Goal: Transaction & Acquisition: Book appointment/travel/reservation

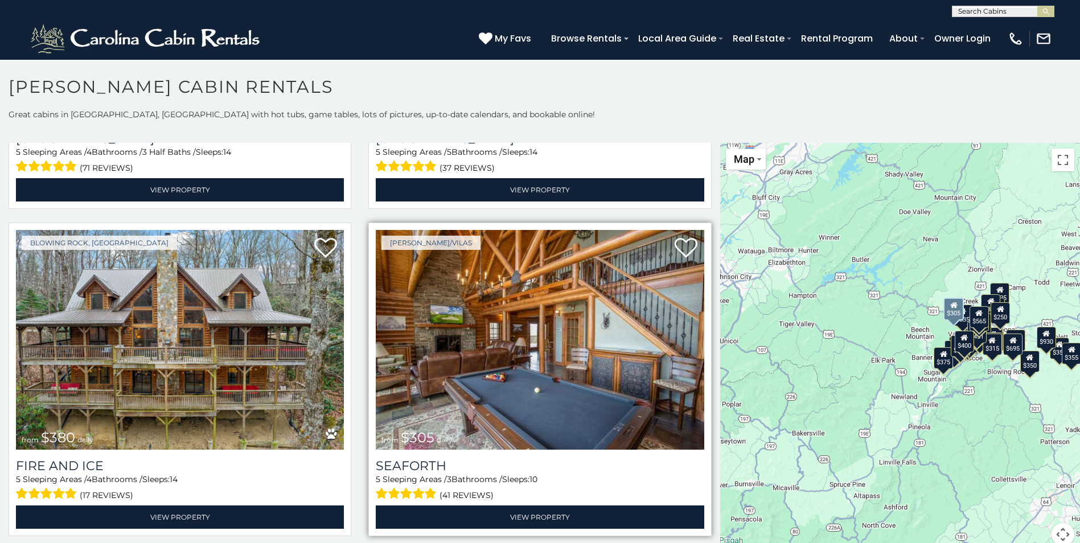
scroll to position [3245, 0]
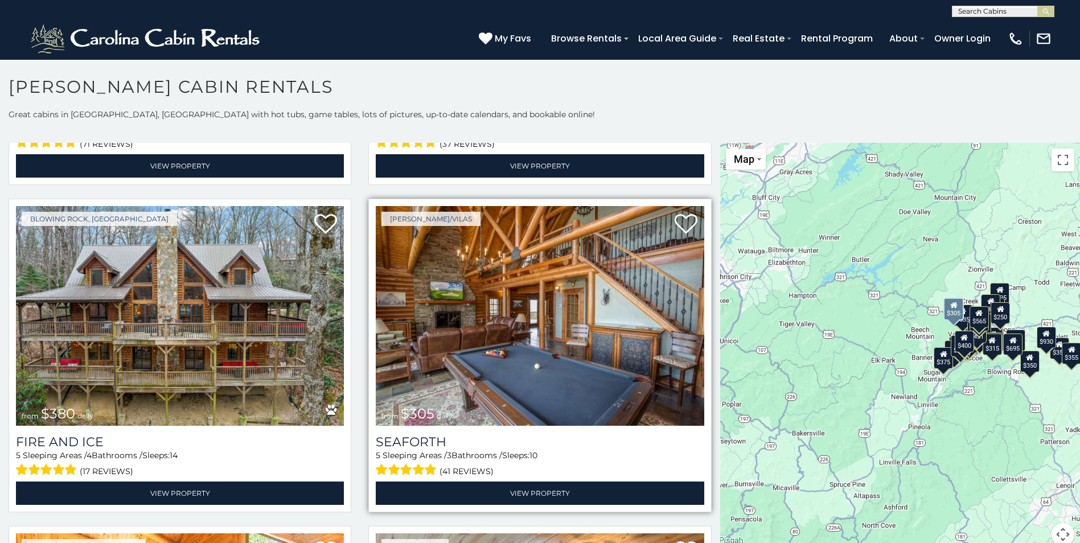
click at [523, 303] on img at bounding box center [540, 316] width 328 height 220
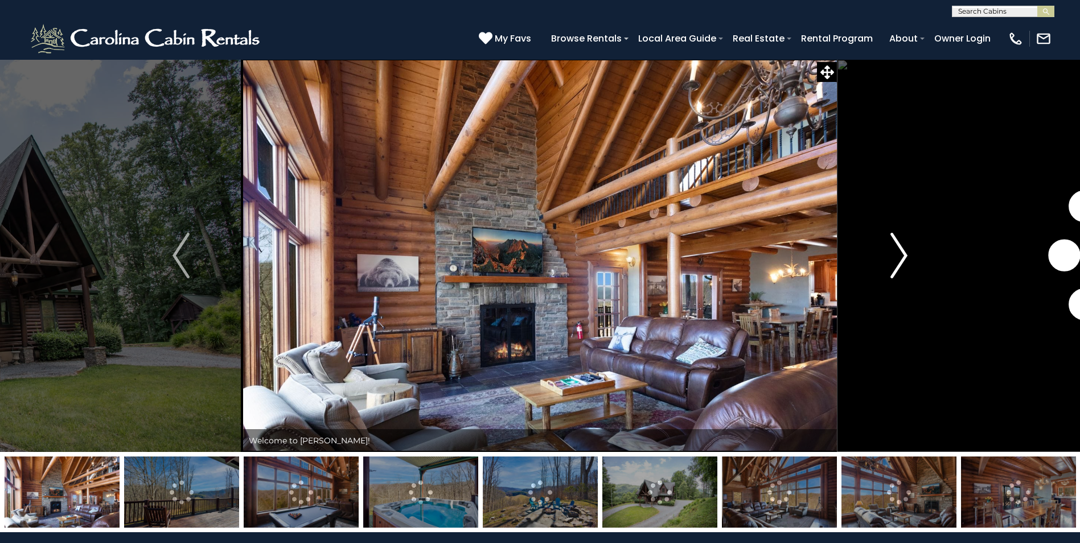
click at [902, 255] on img "Next" at bounding box center [898, 256] width 17 height 46
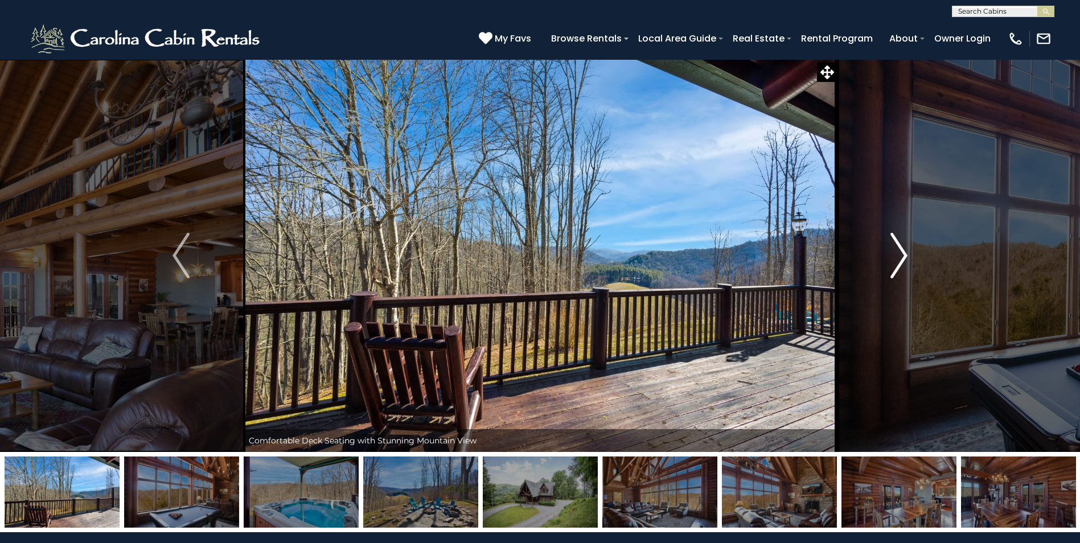
click at [902, 255] on img "Next" at bounding box center [898, 256] width 17 height 46
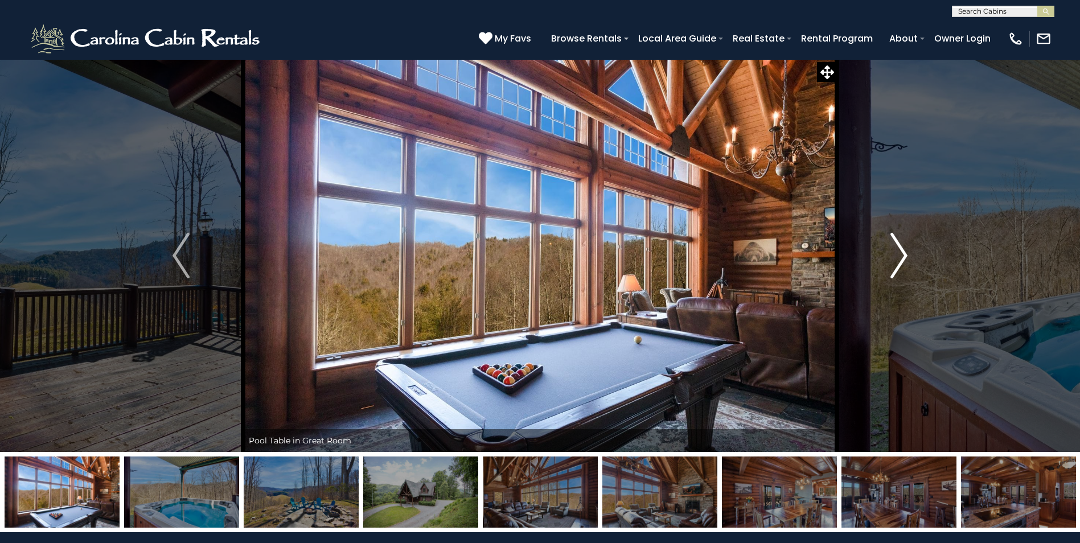
click at [900, 255] on img "Next" at bounding box center [898, 256] width 17 height 46
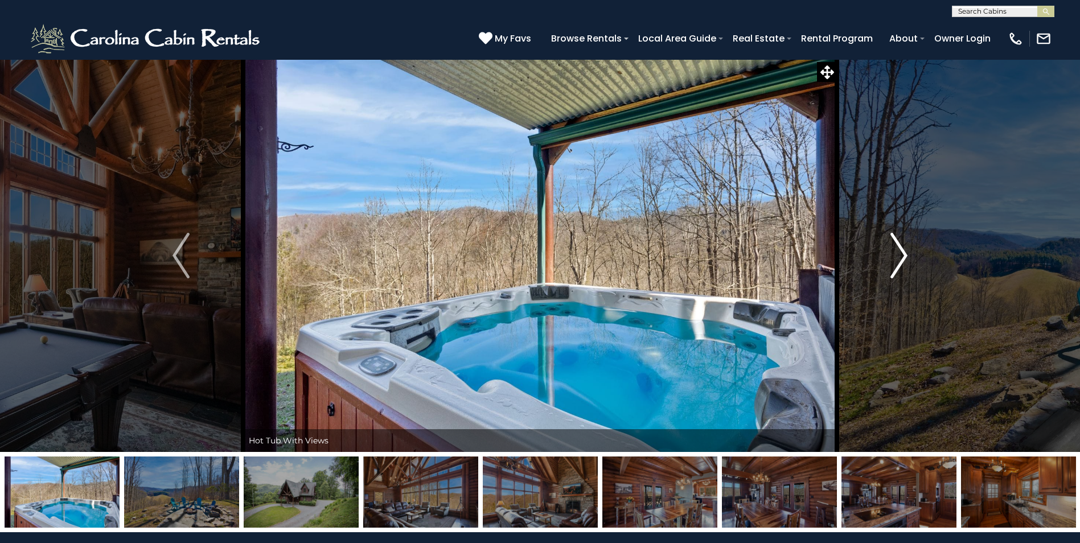
click at [900, 255] on img "Next" at bounding box center [898, 256] width 17 height 46
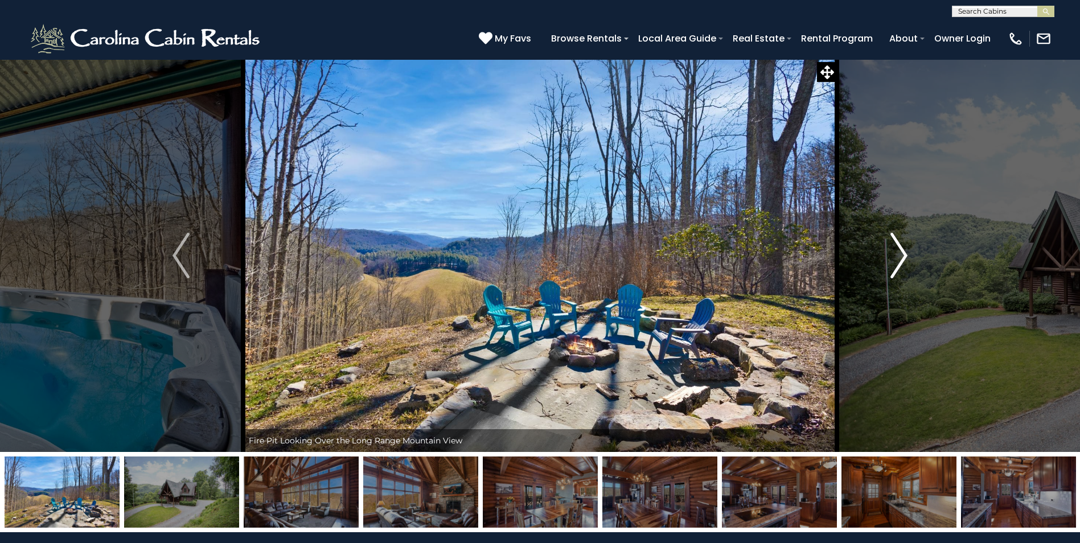
click at [900, 255] on img "Next" at bounding box center [898, 256] width 17 height 46
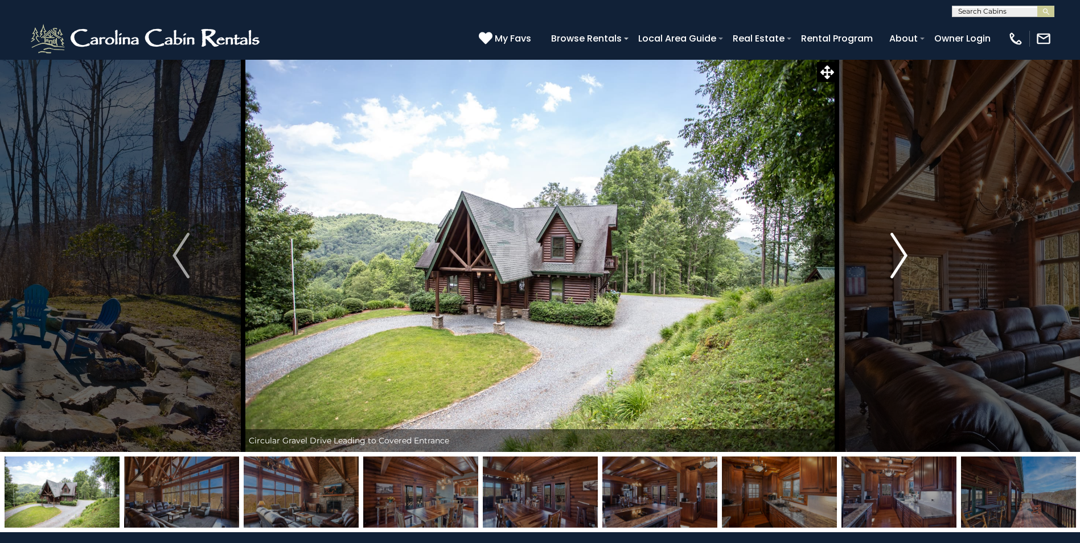
click at [902, 252] on img "Next" at bounding box center [898, 256] width 17 height 46
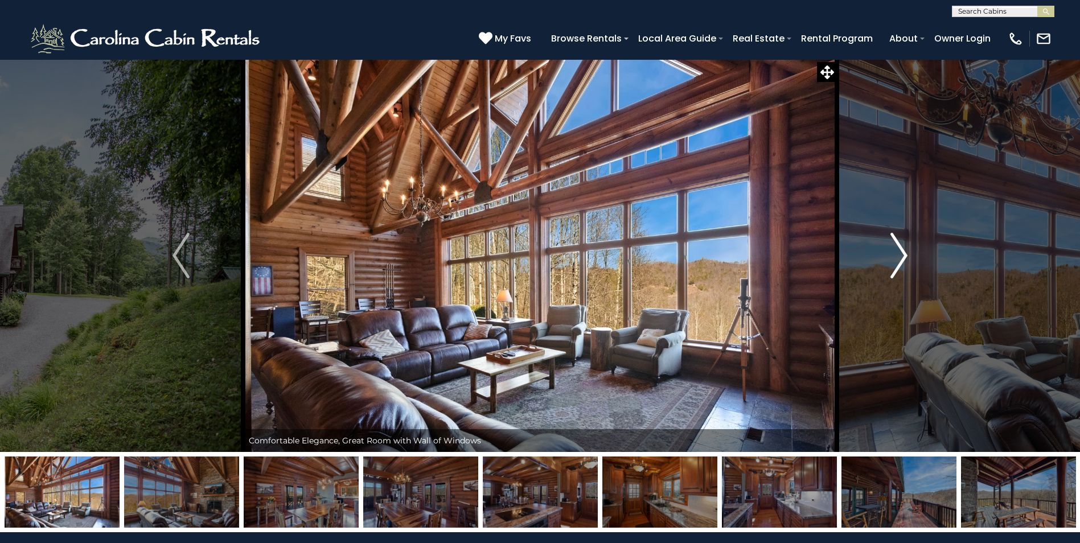
click at [902, 252] on img "Next" at bounding box center [898, 256] width 17 height 46
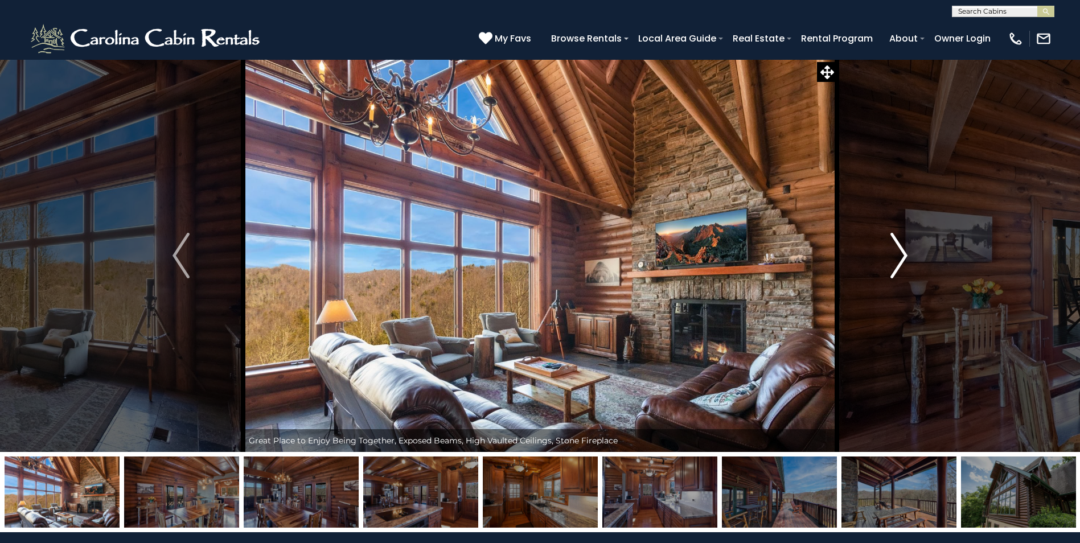
click at [902, 252] on img "Next" at bounding box center [898, 256] width 17 height 46
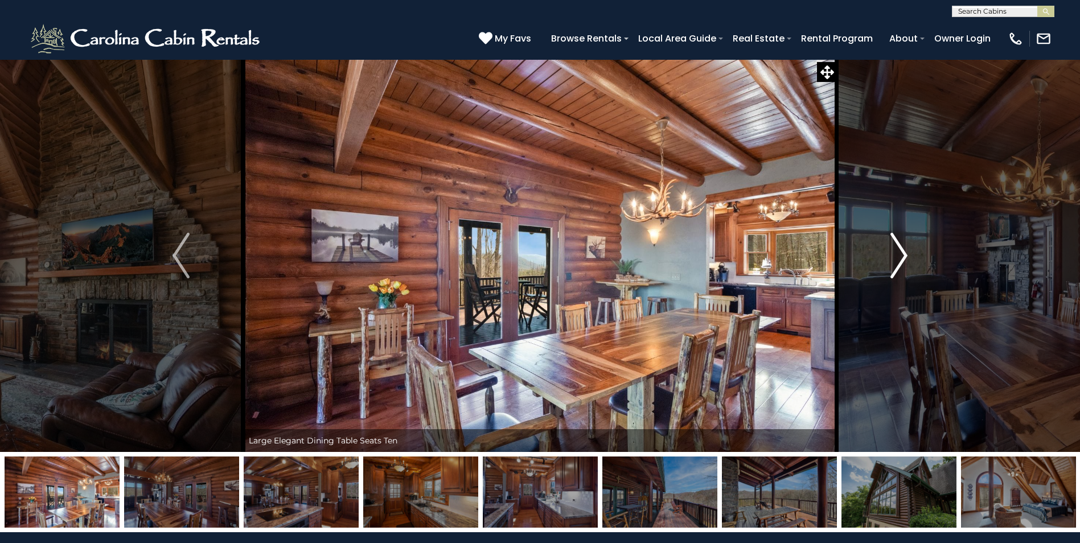
click at [902, 252] on img "Next" at bounding box center [898, 256] width 17 height 46
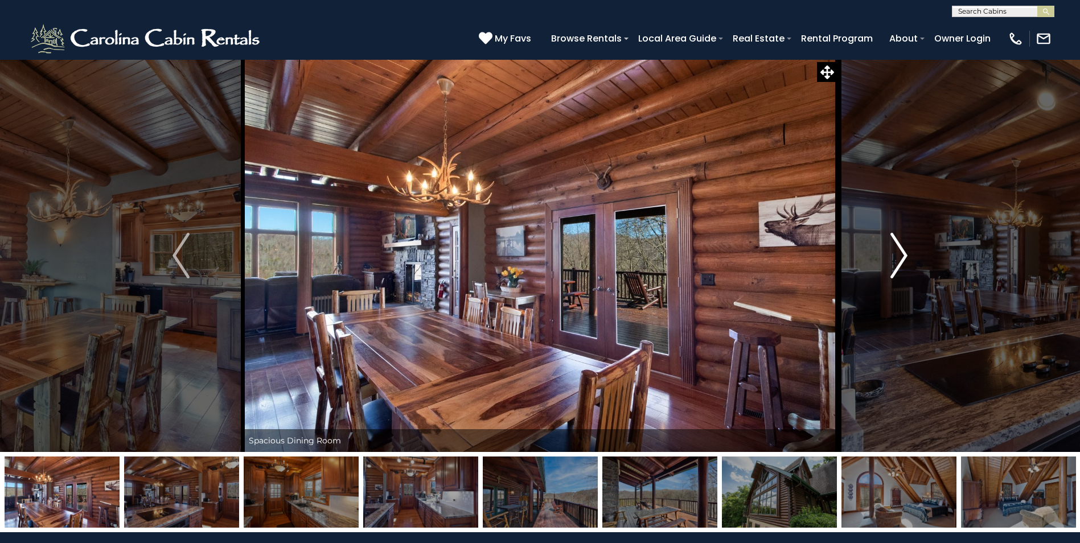
click at [902, 252] on img "Next" at bounding box center [898, 256] width 17 height 46
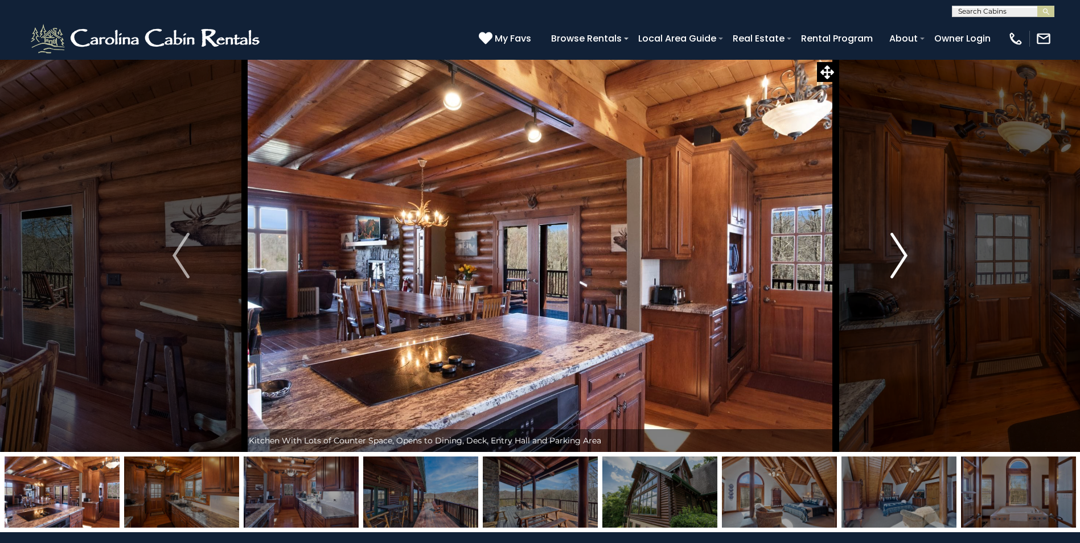
click at [902, 252] on img "Next" at bounding box center [898, 256] width 17 height 46
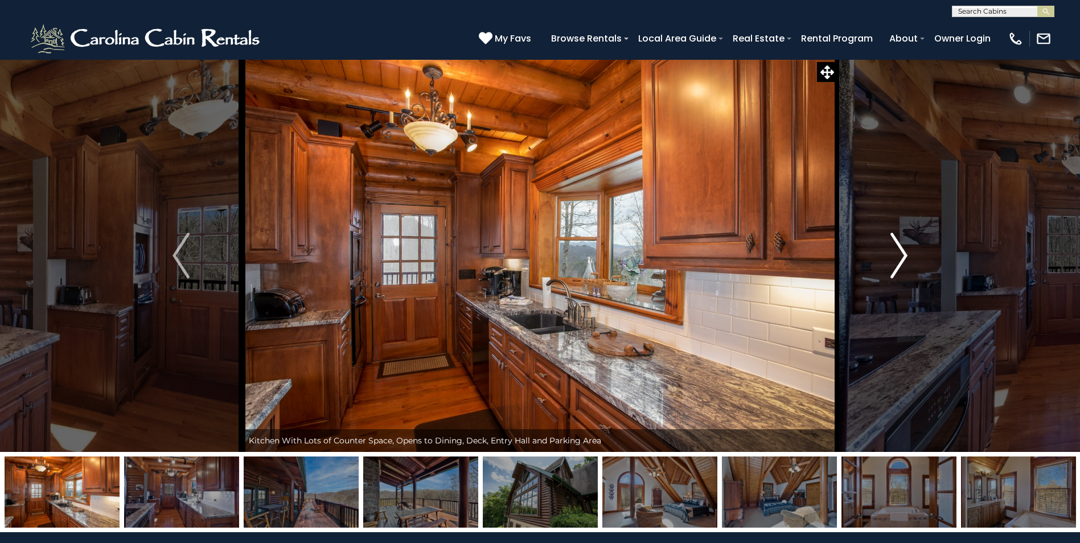
click at [902, 252] on img "Next" at bounding box center [898, 256] width 17 height 46
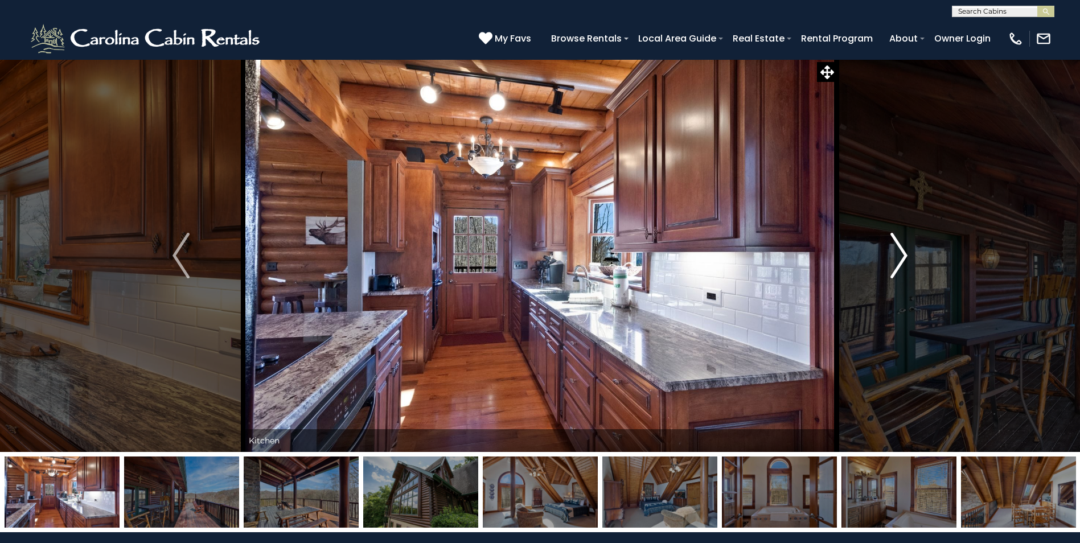
click at [902, 252] on img "Next" at bounding box center [898, 256] width 17 height 46
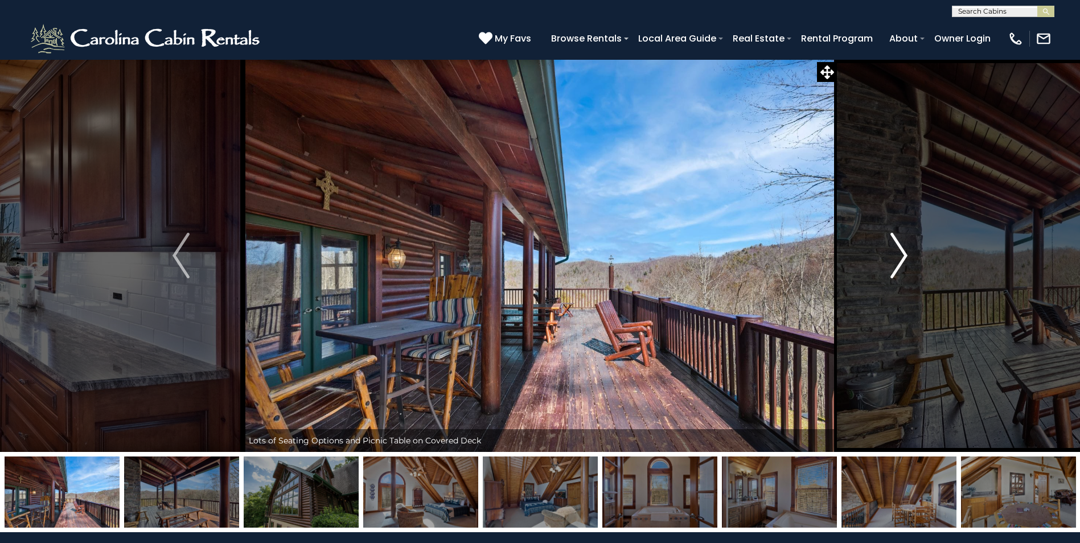
click at [902, 252] on img "Next" at bounding box center [898, 256] width 17 height 46
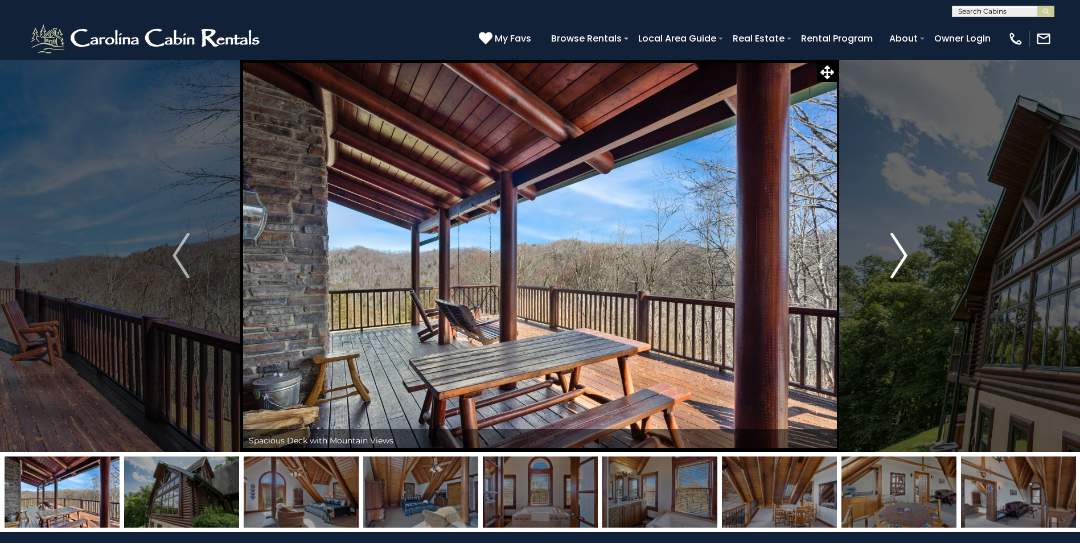
click at [902, 252] on img "Next" at bounding box center [898, 256] width 17 height 46
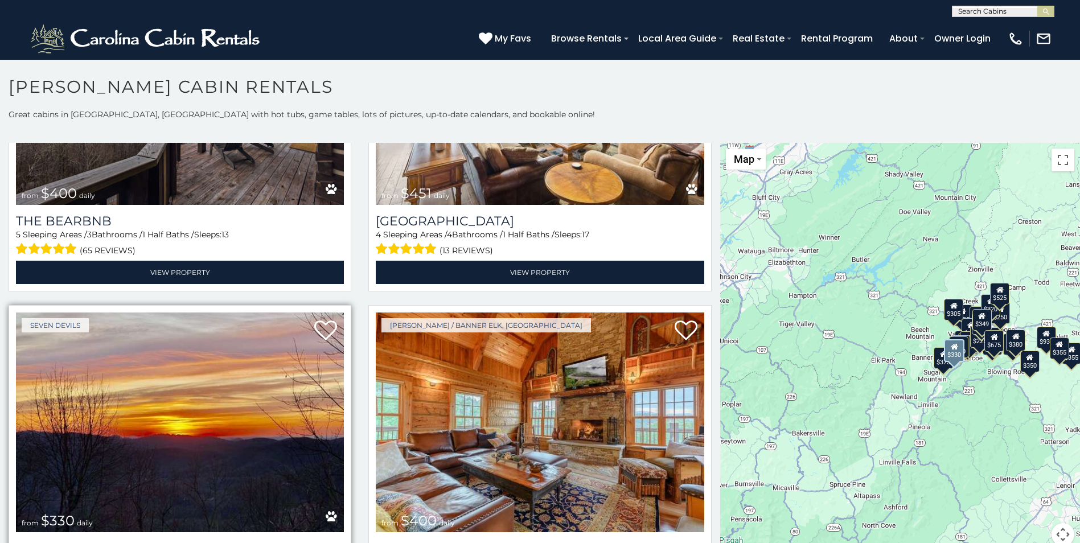
scroll to position [1537, 0]
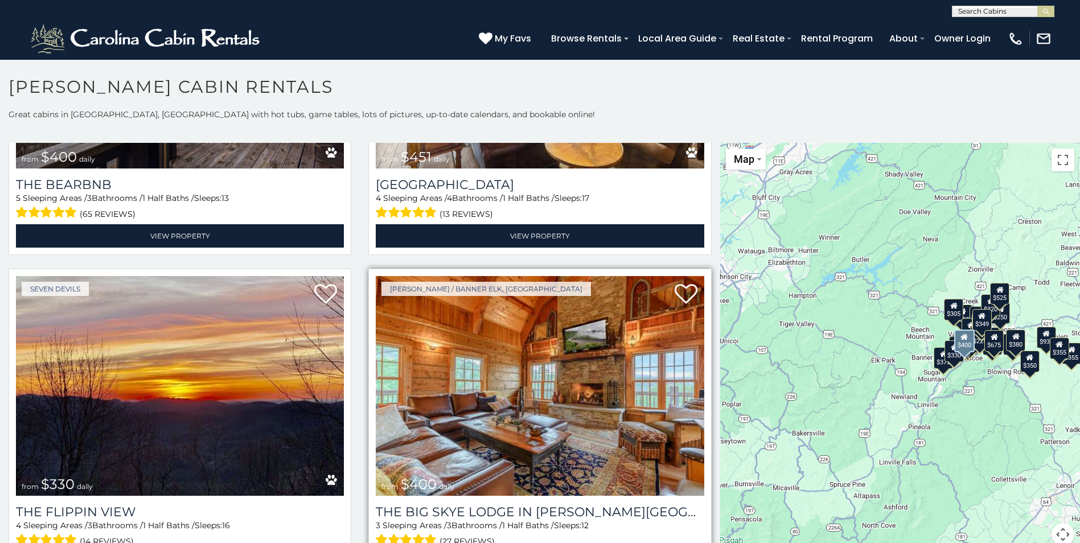
click at [529, 370] on img at bounding box center [540, 386] width 328 height 220
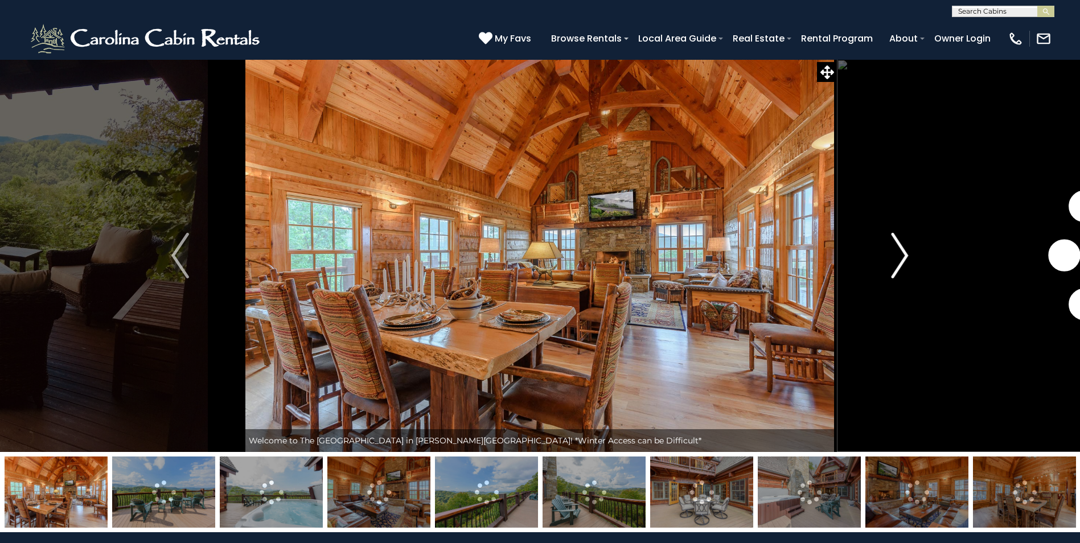
click at [903, 253] on img "Next" at bounding box center [899, 256] width 17 height 46
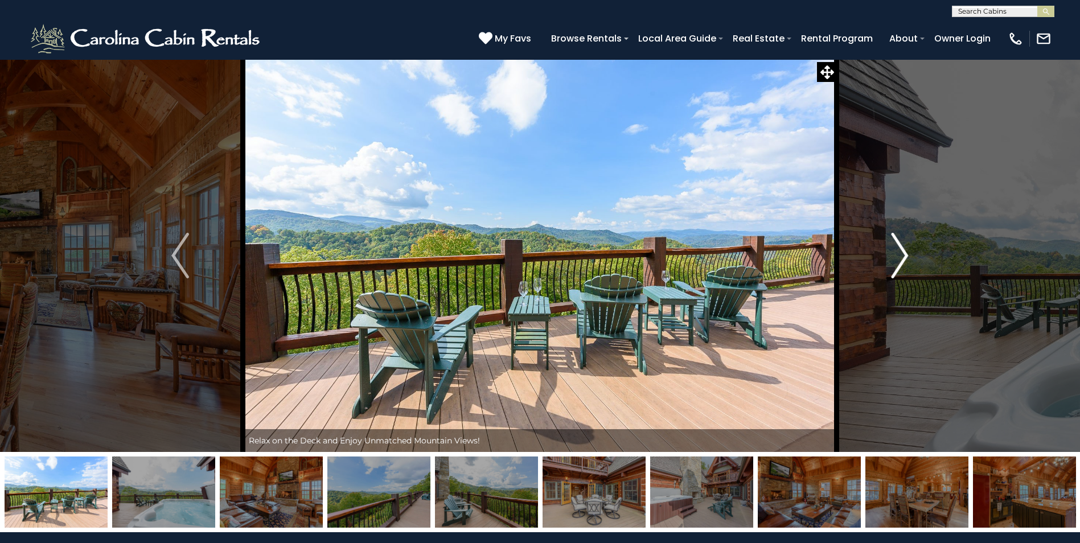
click at [903, 253] on img "Next" at bounding box center [899, 256] width 17 height 46
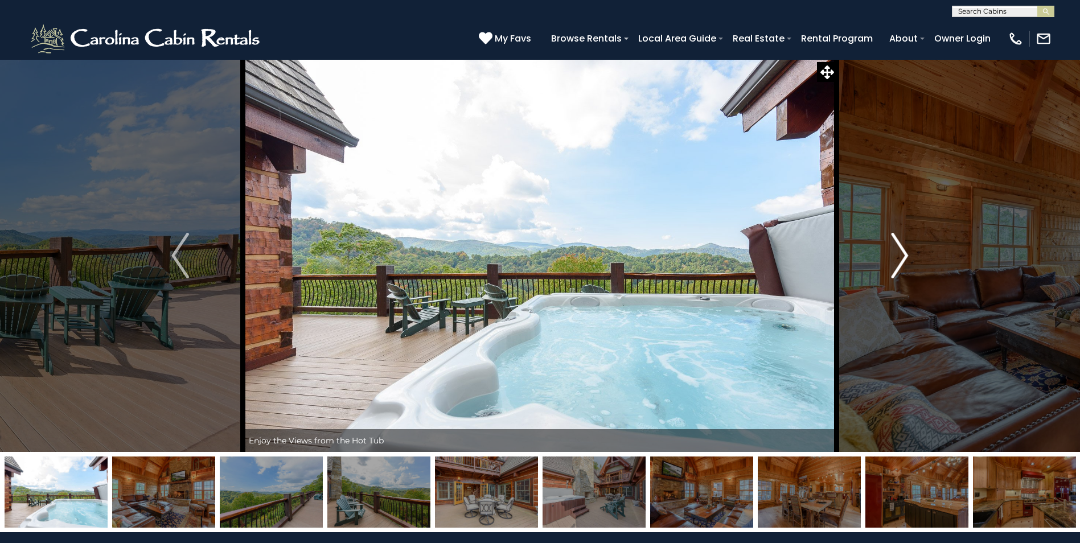
click at [902, 253] on img "Next" at bounding box center [899, 256] width 17 height 46
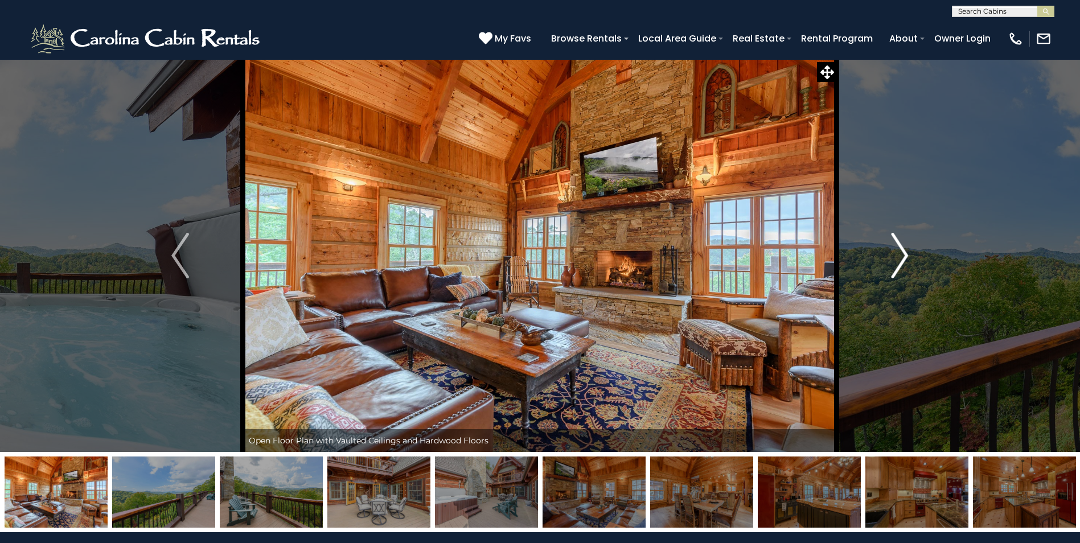
click at [902, 253] on img "Next" at bounding box center [899, 256] width 17 height 46
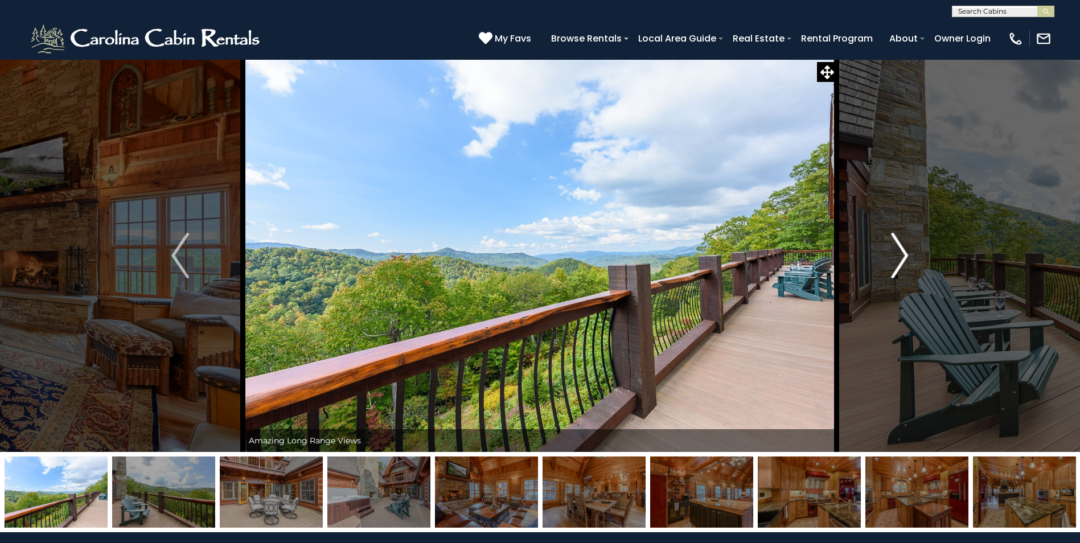
click at [902, 253] on img "Next" at bounding box center [899, 256] width 17 height 46
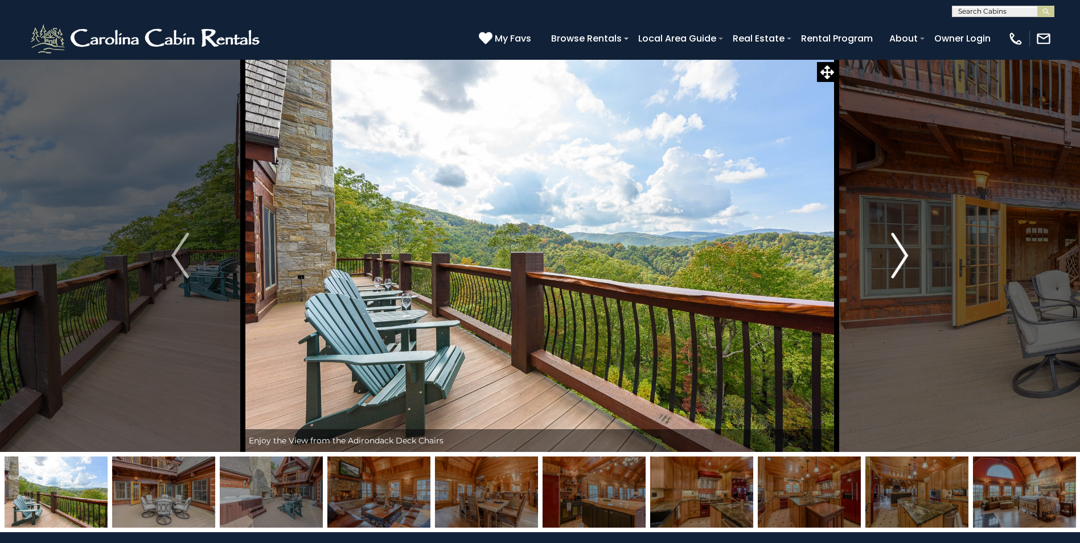
click at [902, 253] on img "Next" at bounding box center [899, 256] width 17 height 46
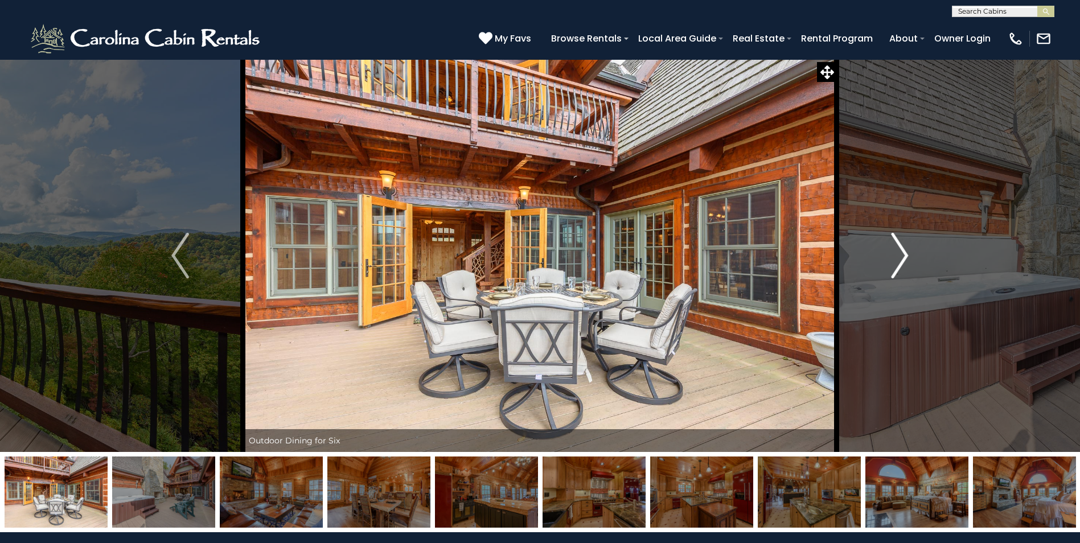
click at [900, 255] on img "Next" at bounding box center [899, 256] width 17 height 46
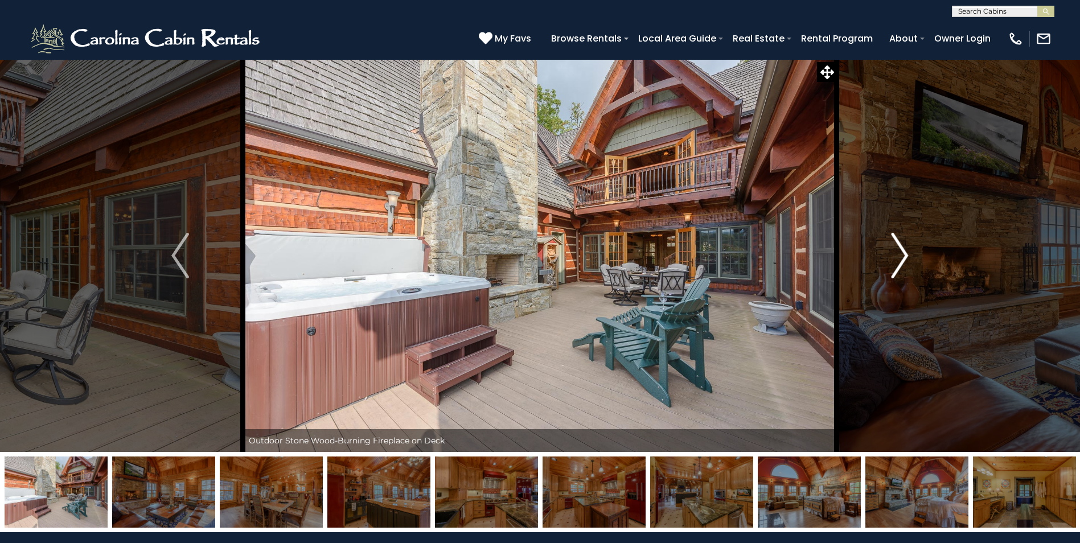
click at [900, 255] on img "Next" at bounding box center [899, 256] width 17 height 46
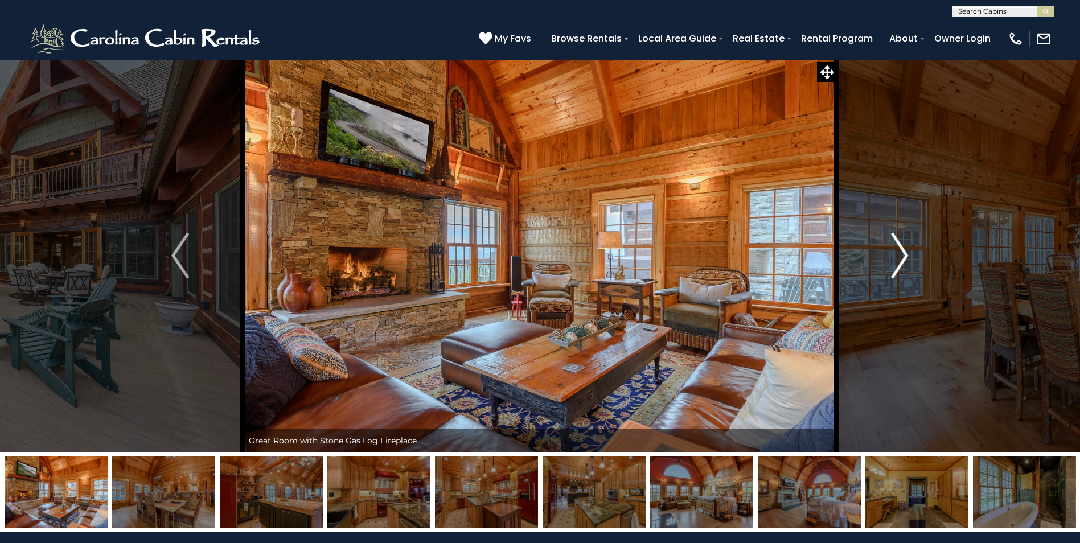
click at [900, 252] on img "Next" at bounding box center [899, 256] width 17 height 46
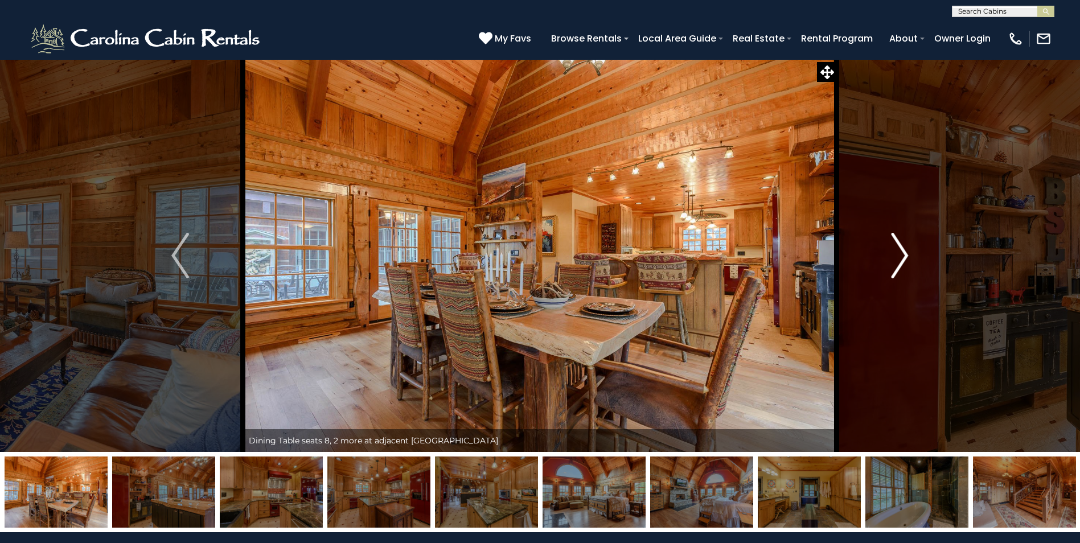
click at [901, 252] on img "Next" at bounding box center [899, 256] width 17 height 46
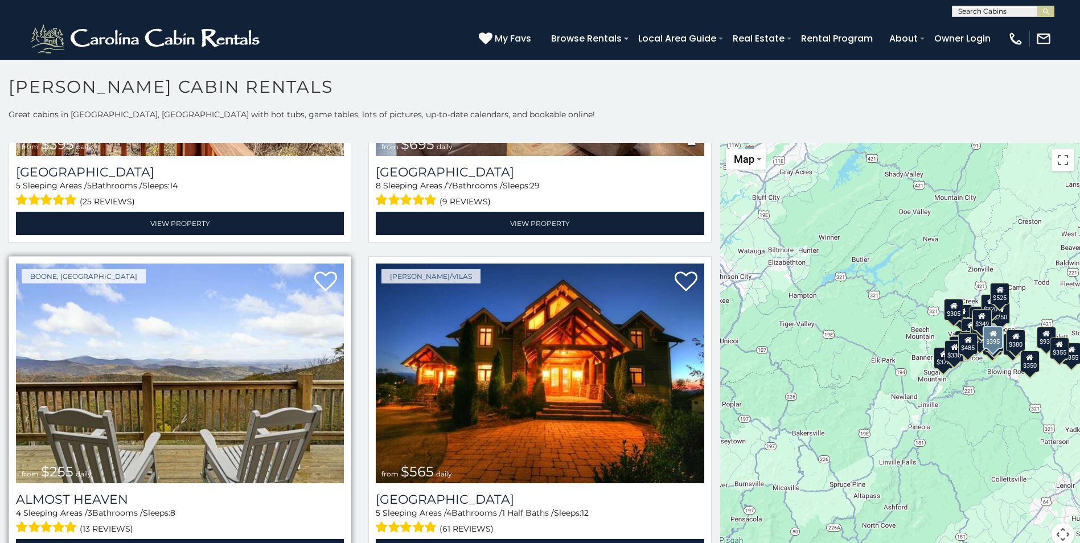
scroll to position [2619, 0]
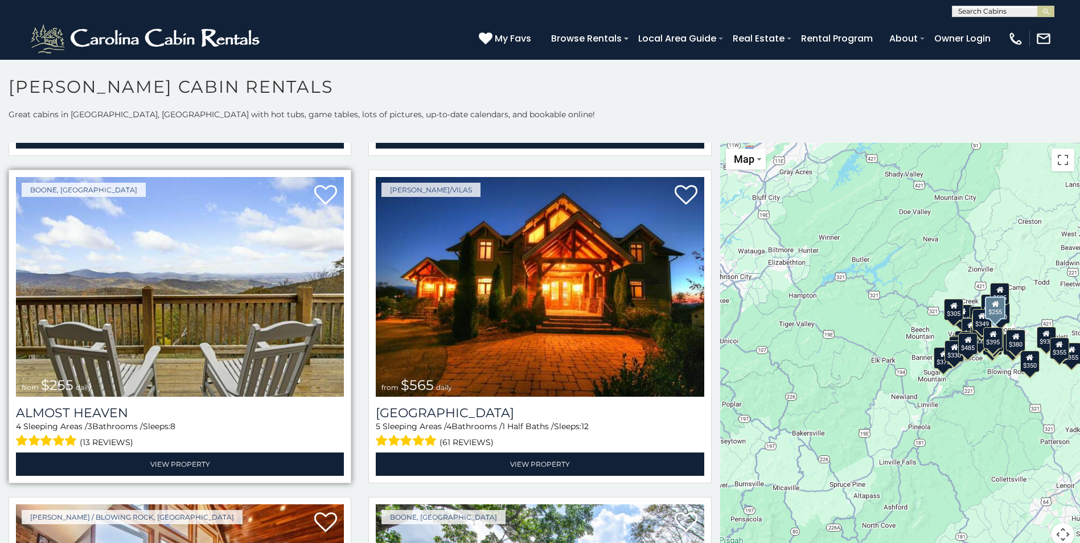
click at [217, 267] on img at bounding box center [180, 287] width 328 height 220
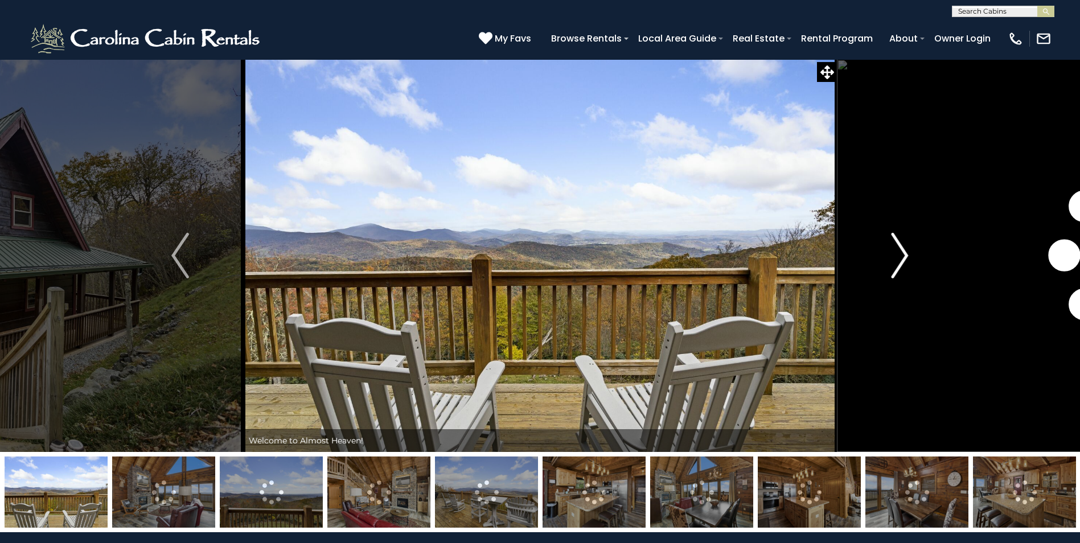
click at [906, 251] on img "Next" at bounding box center [899, 256] width 17 height 46
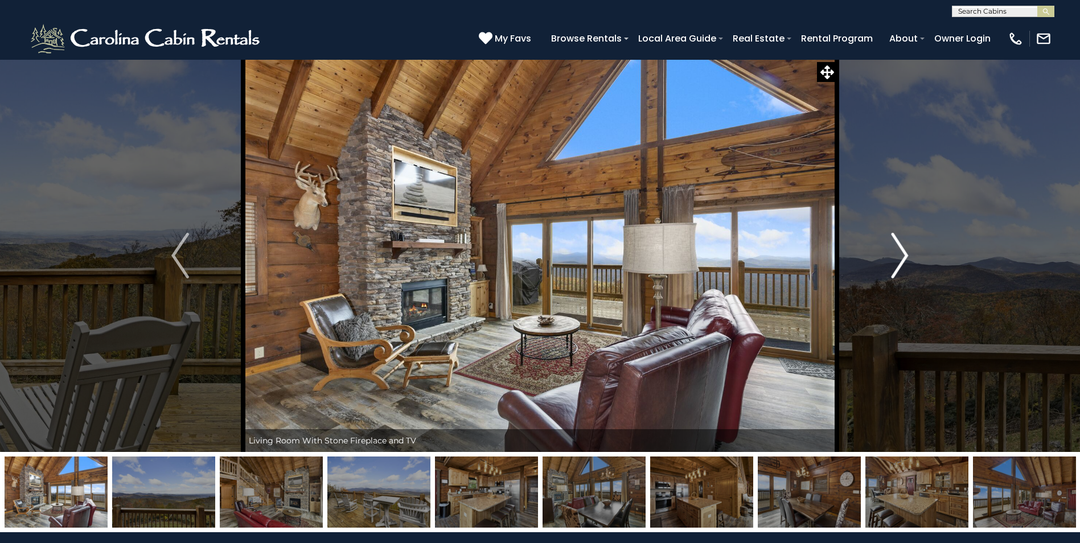
click at [905, 251] on img "Next" at bounding box center [899, 256] width 17 height 46
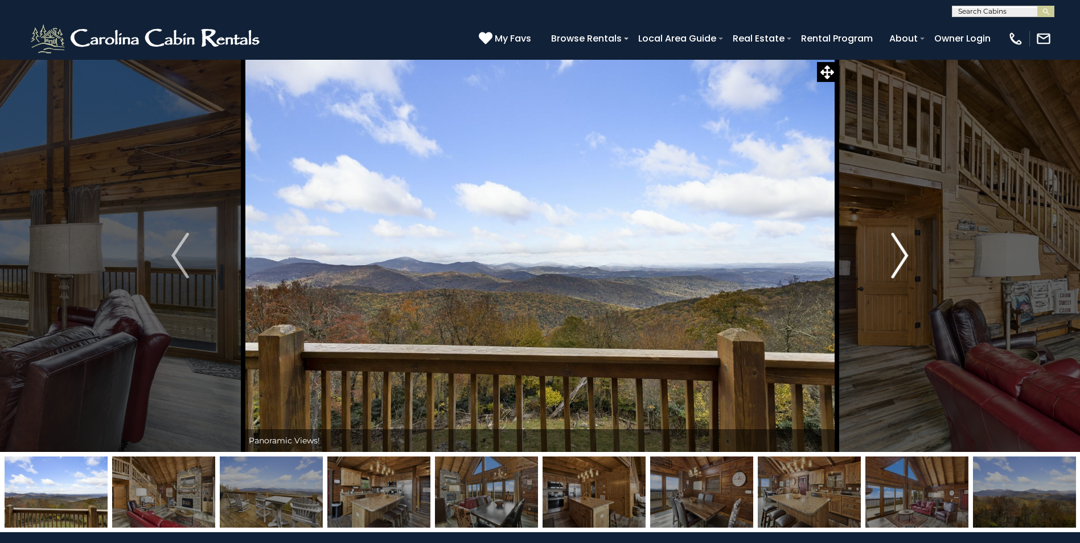
click at [905, 251] on img "Next" at bounding box center [899, 256] width 17 height 46
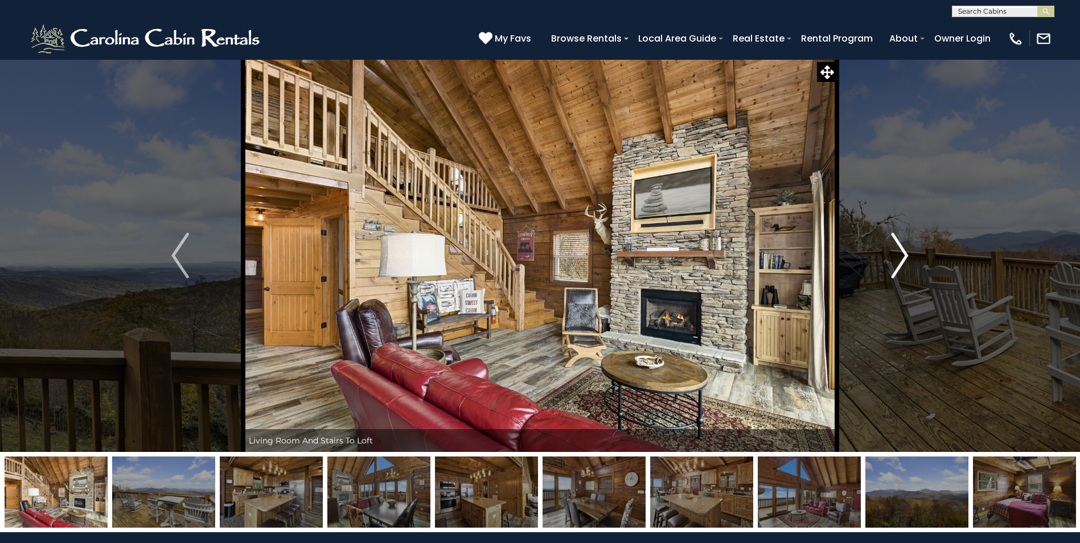
click at [905, 252] on img "Next" at bounding box center [899, 256] width 17 height 46
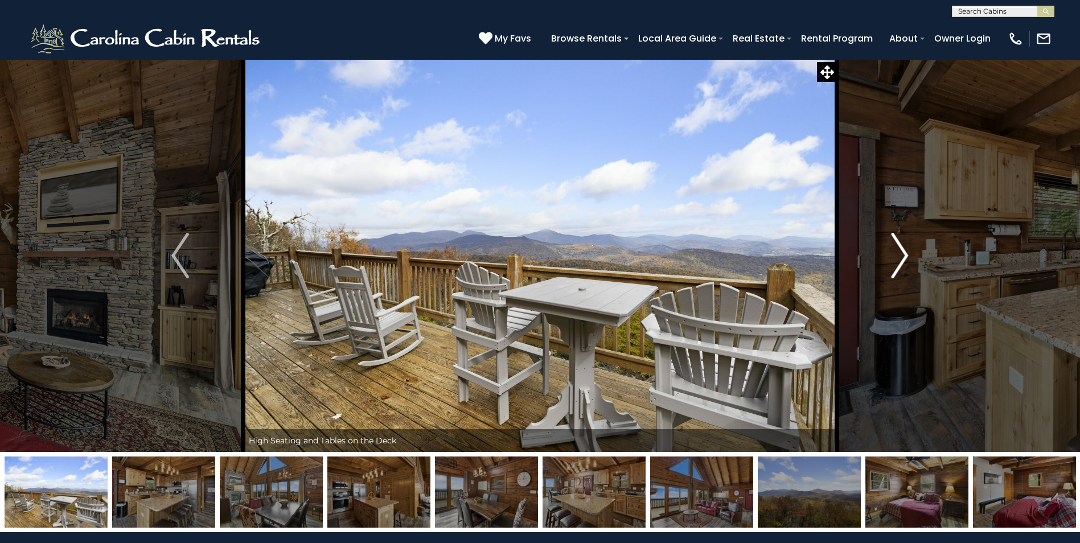
click at [905, 252] on img "Next" at bounding box center [899, 256] width 17 height 46
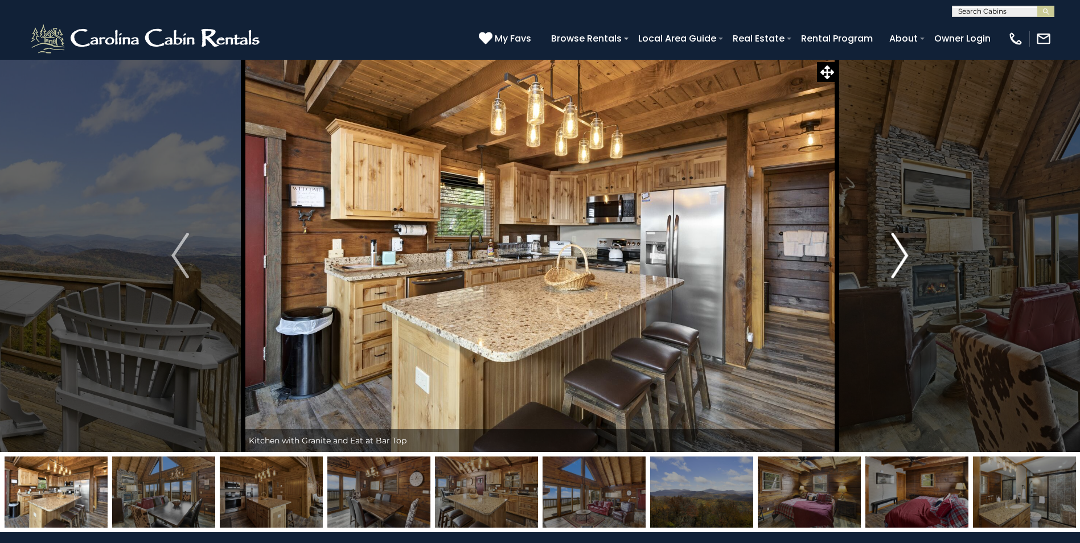
click at [906, 252] on img "Next" at bounding box center [899, 256] width 17 height 46
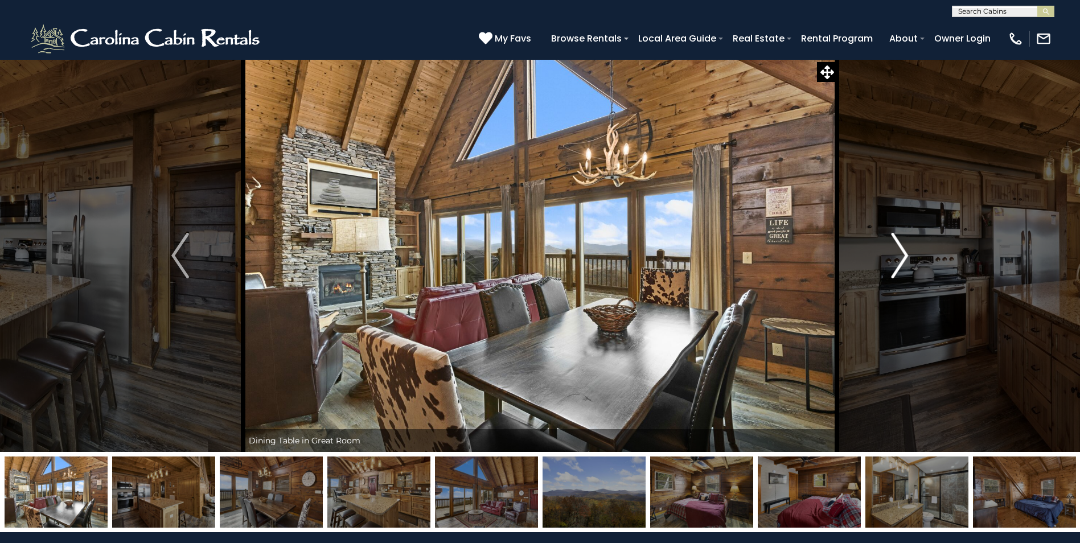
click at [906, 252] on img "Next" at bounding box center [899, 256] width 17 height 46
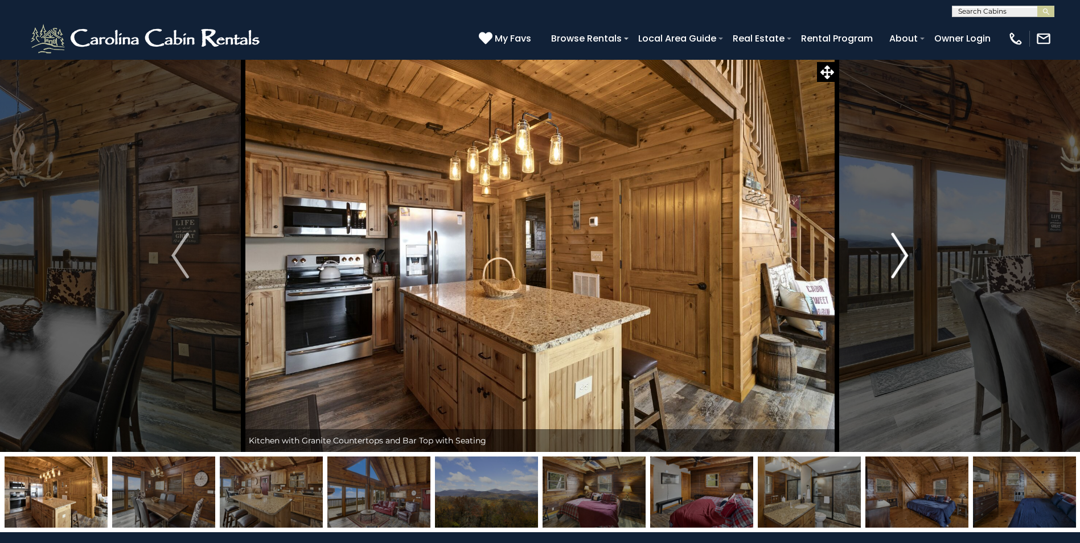
click at [906, 252] on img "Next" at bounding box center [899, 256] width 17 height 46
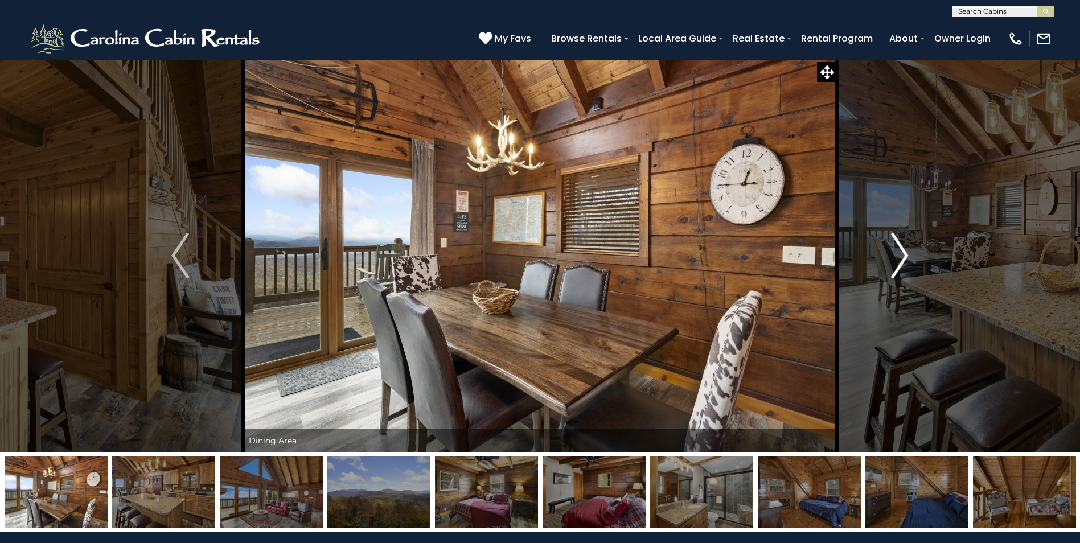
click at [906, 252] on img "Next" at bounding box center [899, 256] width 17 height 46
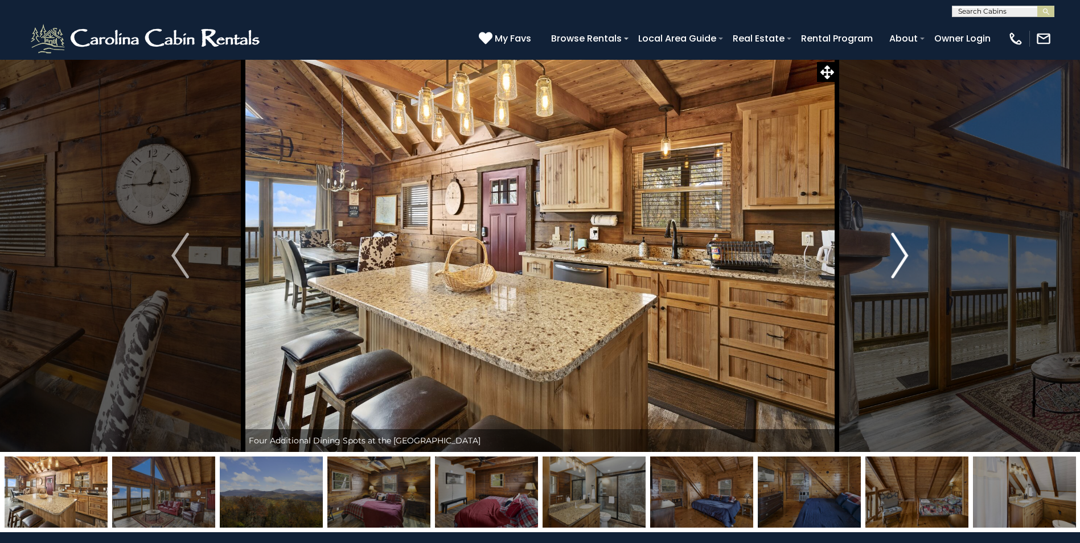
click at [906, 252] on img "Next" at bounding box center [899, 256] width 17 height 46
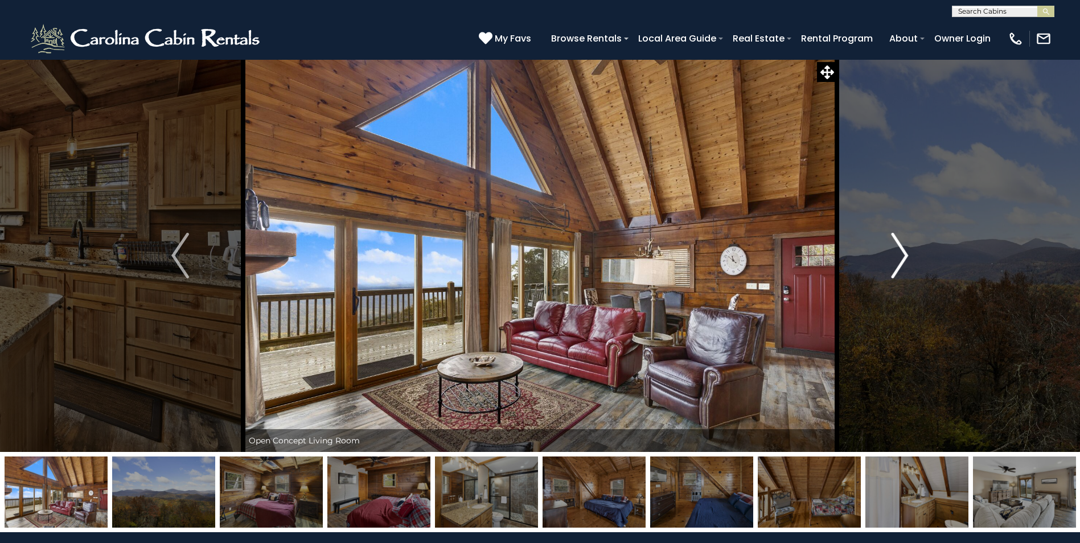
click at [906, 252] on img "Next" at bounding box center [899, 256] width 17 height 46
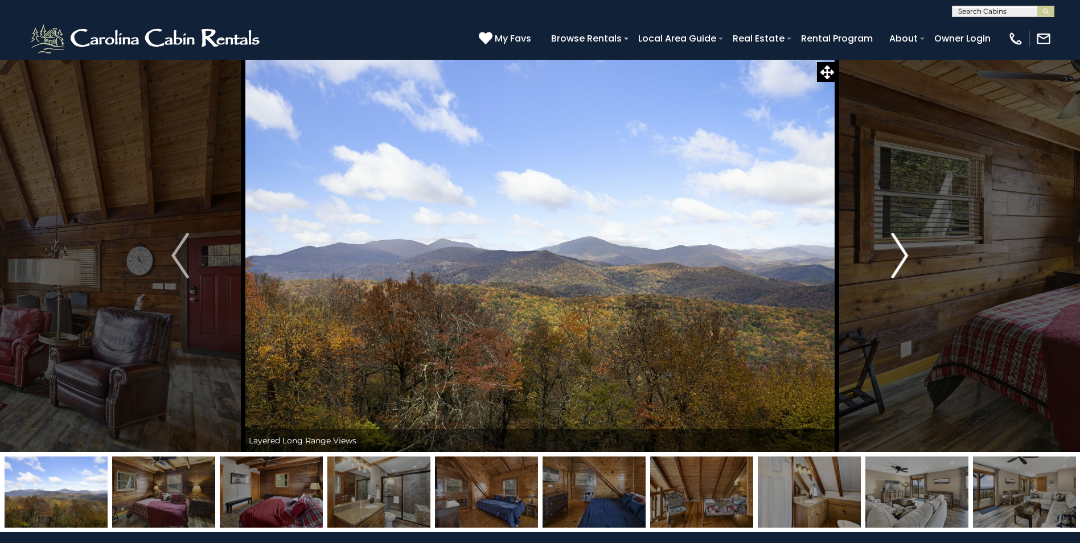
click at [906, 252] on img "Next" at bounding box center [899, 256] width 17 height 46
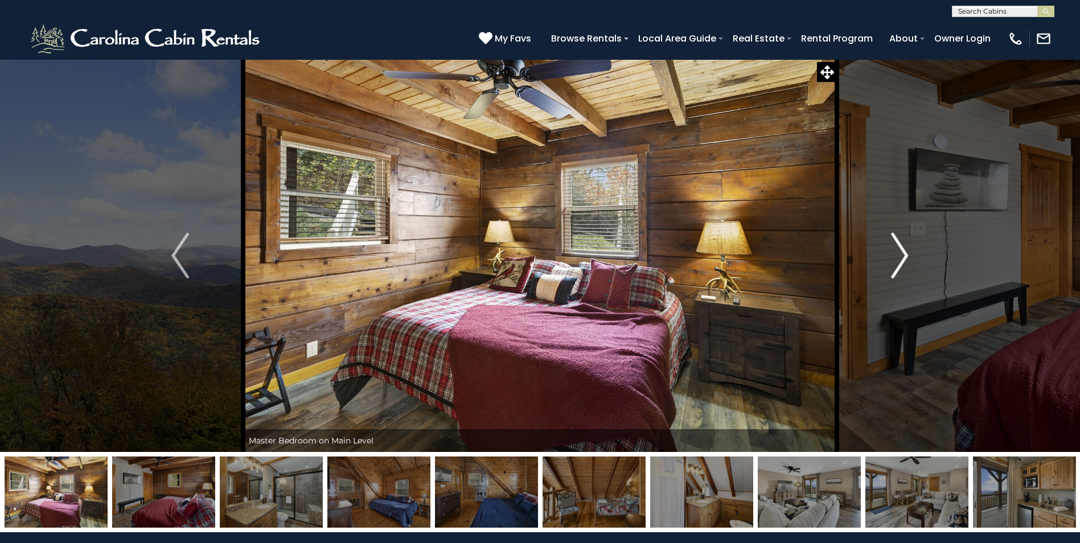
click at [906, 252] on img "Next" at bounding box center [899, 256] width 17 height 46
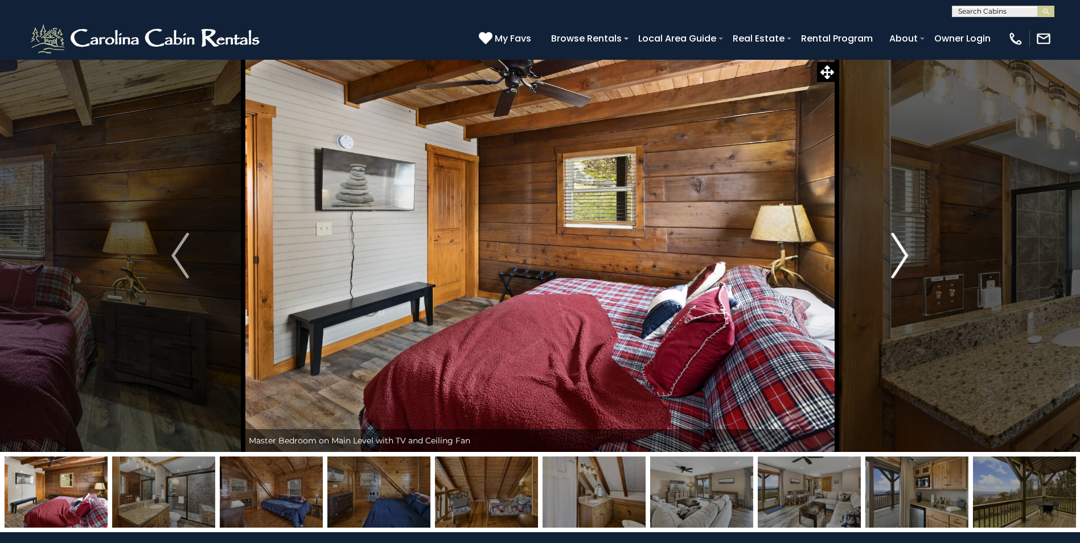
click at [906, 252] on img "Next" at bounding box center [899, 256] width 17 height 46
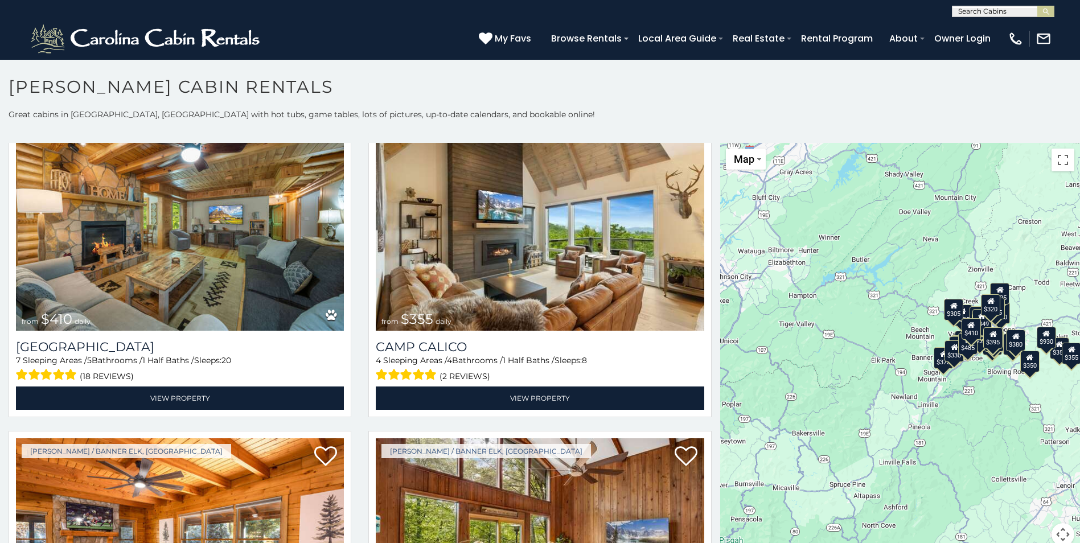
scroll to position [4156, 0]
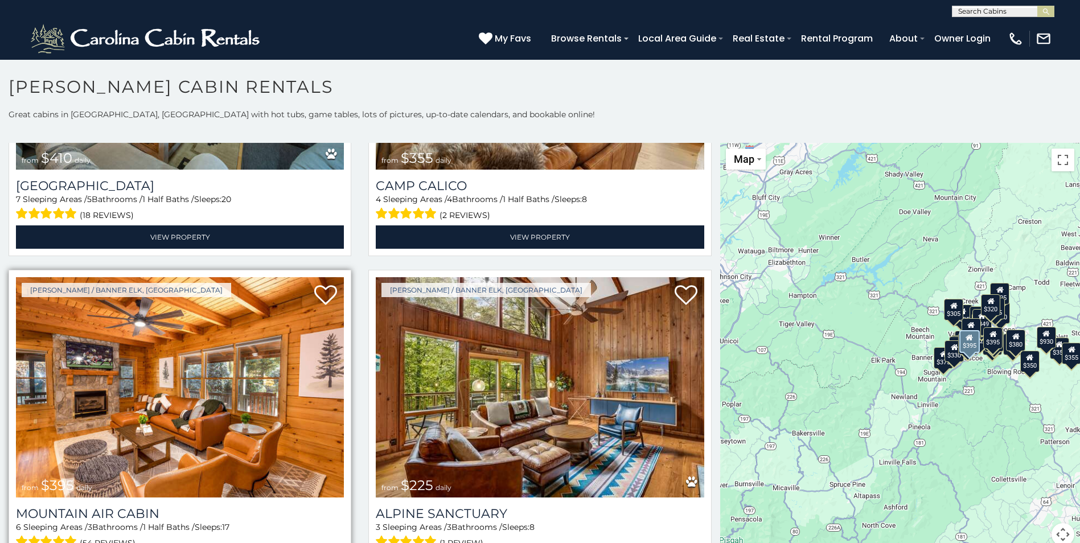
click at [178, 355] on img at bounding box center [180, 387] width 328 height 220
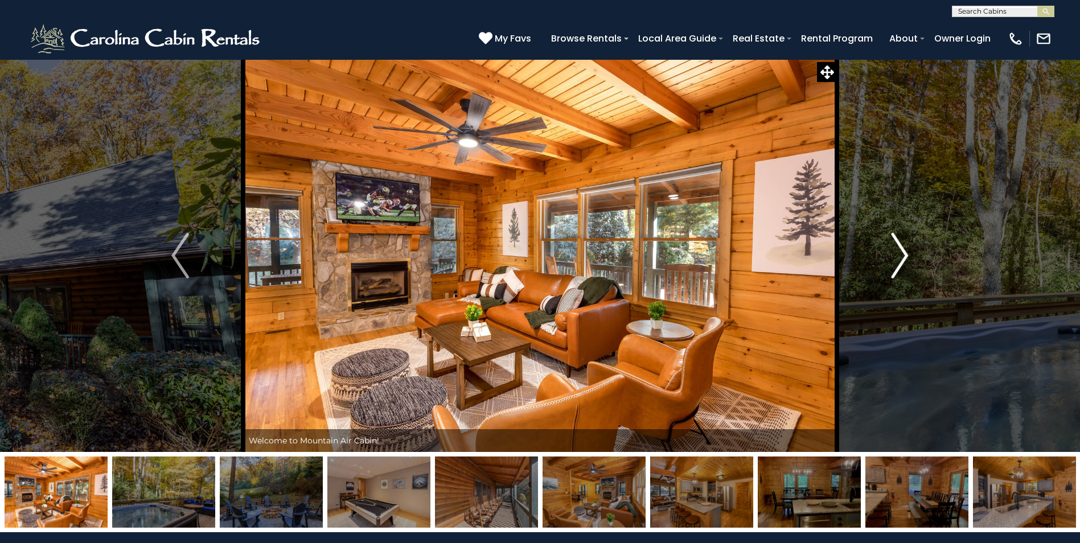
click at [906, 254] on img "Next" at bounding box center [899, 256] width 17 height 46
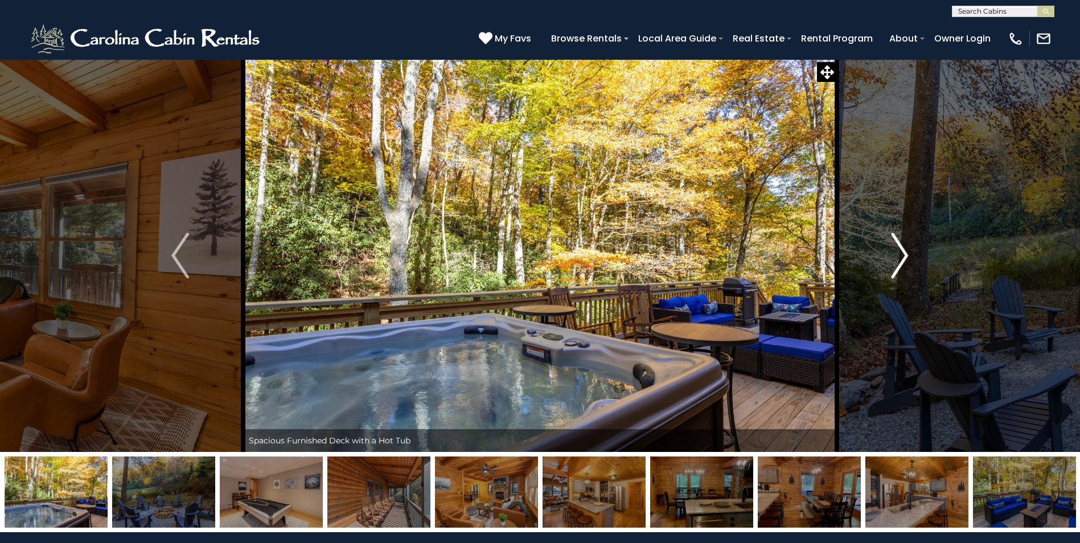
click at [906, 254] on img "Next" at bounding box center [899, 256] width 17 height 46
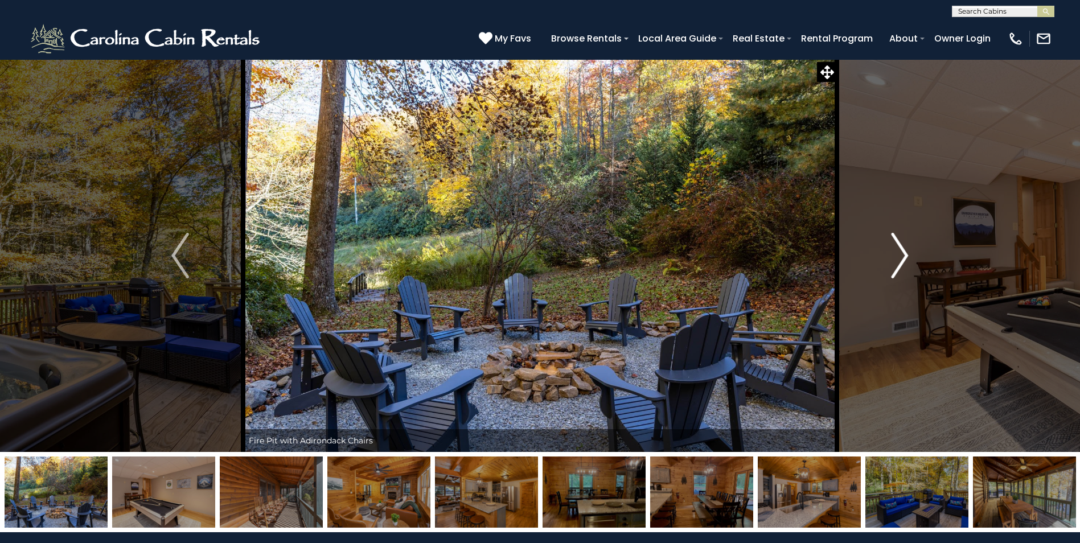
click at [906, 254] on img "Next" at bounding box center [899, 256] width 17 height 46
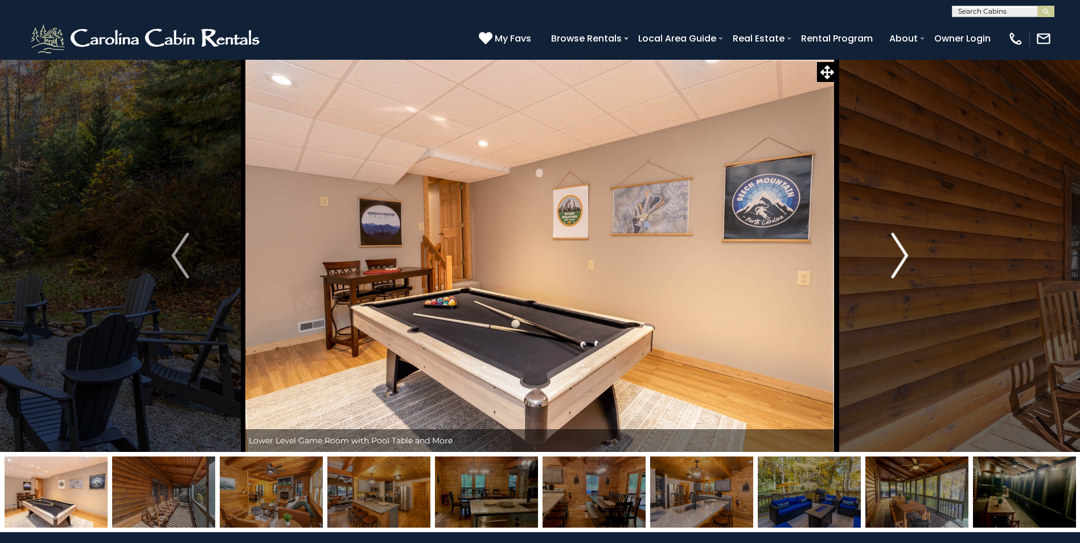
click at [906, 254] on img "Next" at bounding box center [899, 256] width 17 height 46
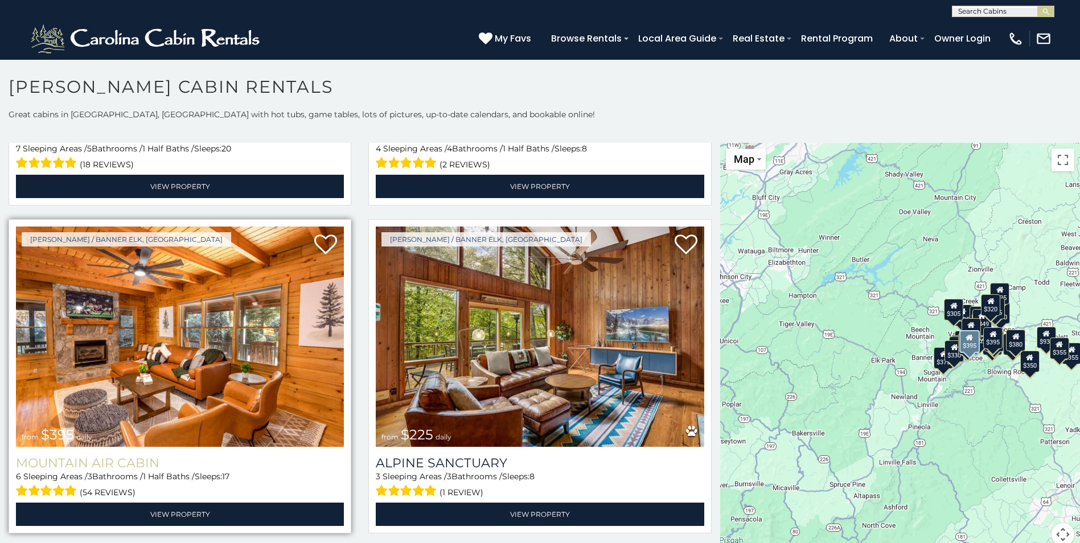
scroll to position [4270, 0]
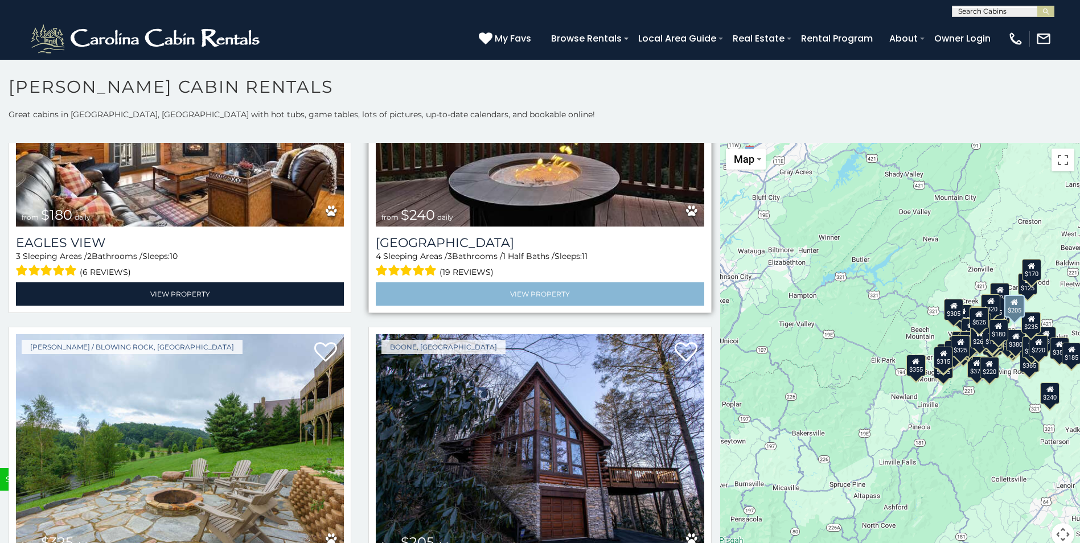
scroll to position [9085, 0]
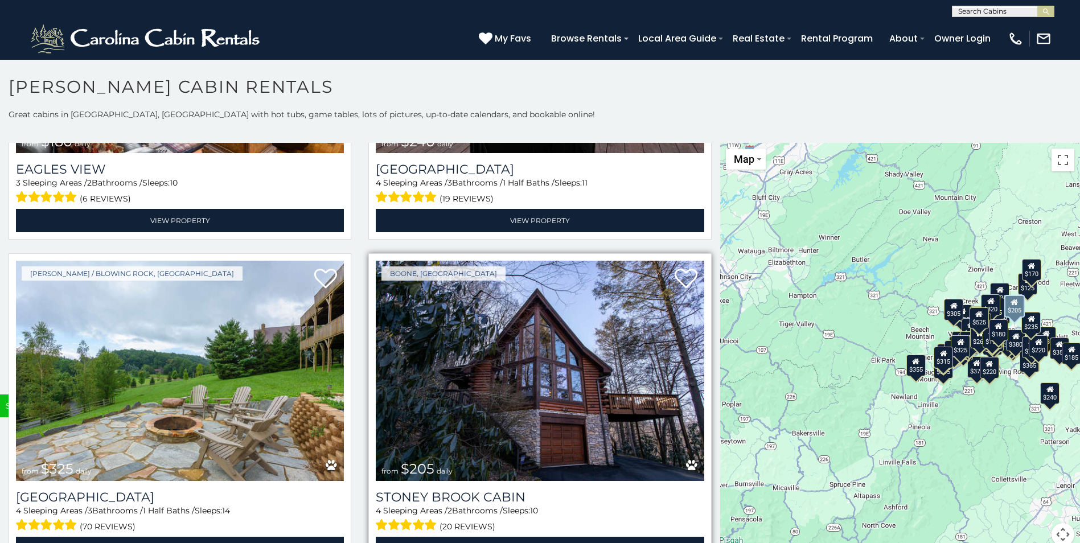
click at [537, 306] on img at bounding box center [540, 371] width 328 height 220
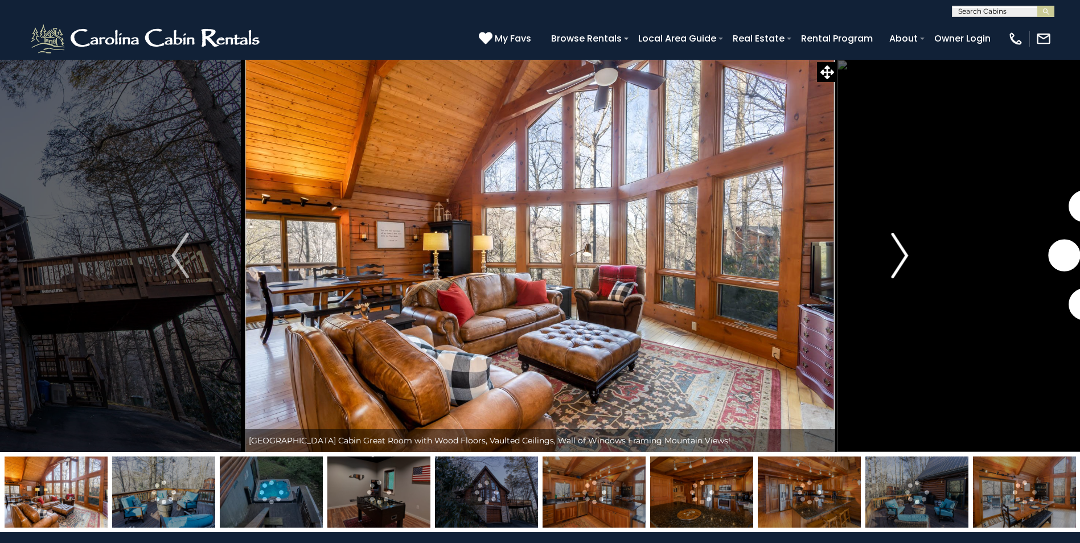
click at [901, 250] on img "Next" at bounding box center [899, 256] width 17 height 46
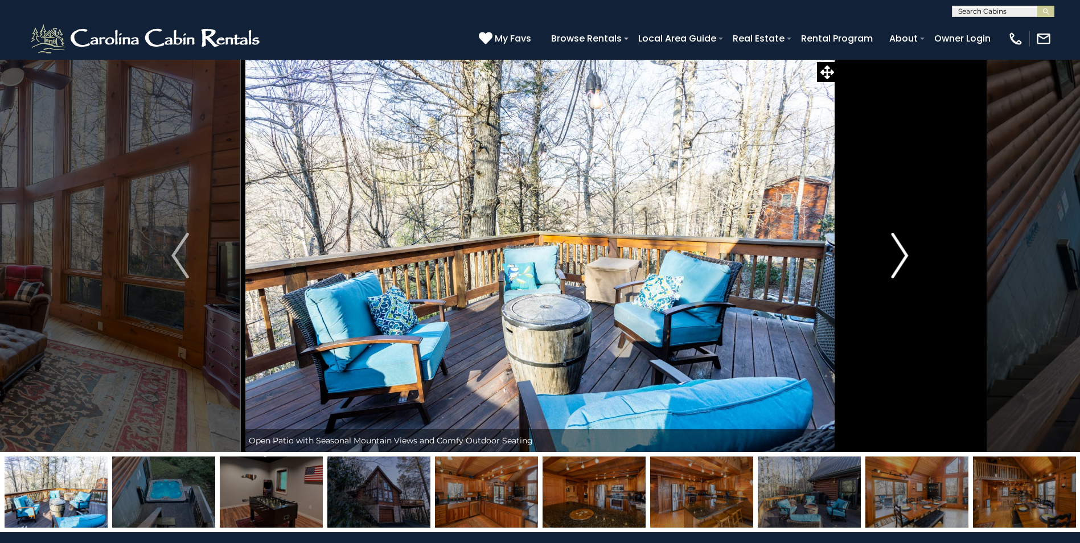
click at [901, 250] on img "Next" at bounding box center [899, 256] width 17 height 46
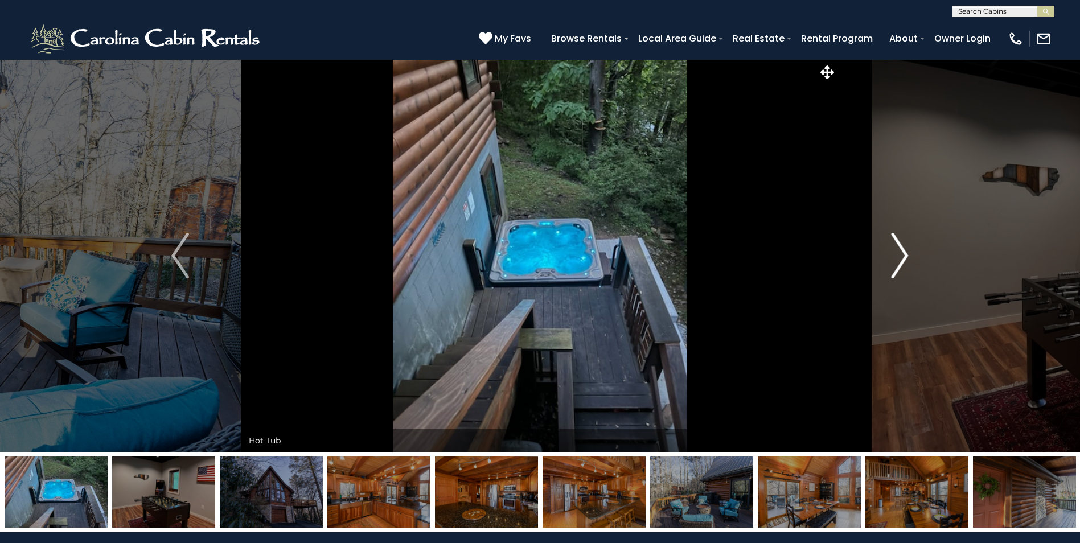
click at [901, 250] on img "Next" at bounding box center [899, 256] width 17 height 46
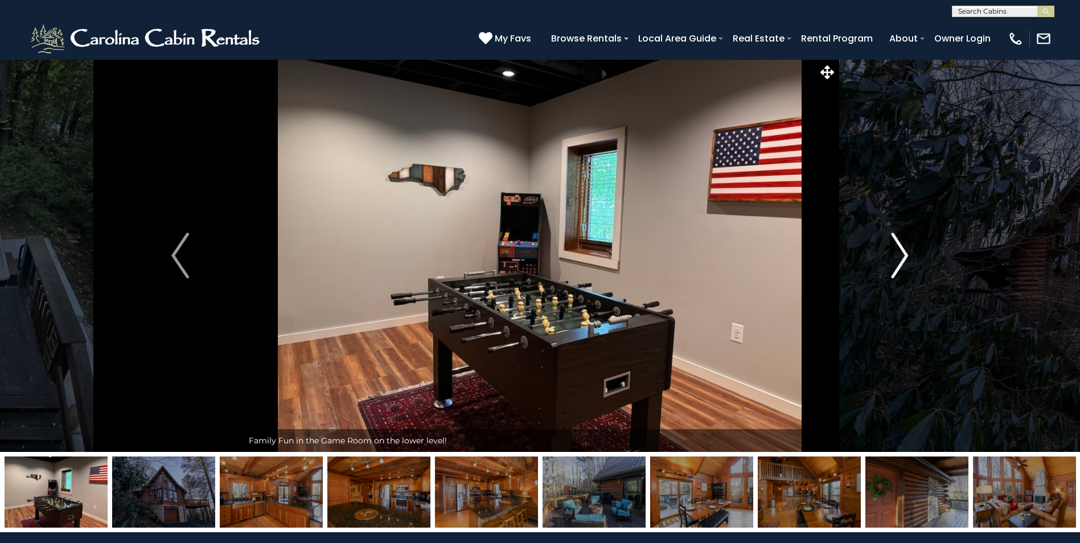
click at [901, 250] on img "Next" at bounding box center [899, 256] width 17 height 46
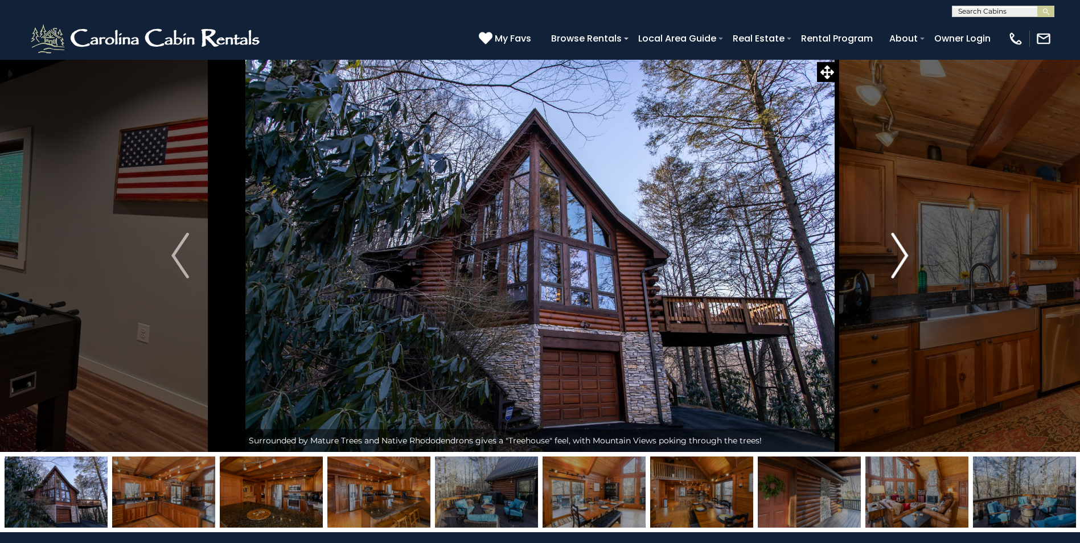
click at [901, 250] on img "Next" at bounding box center [899, 256] width 17 height 46
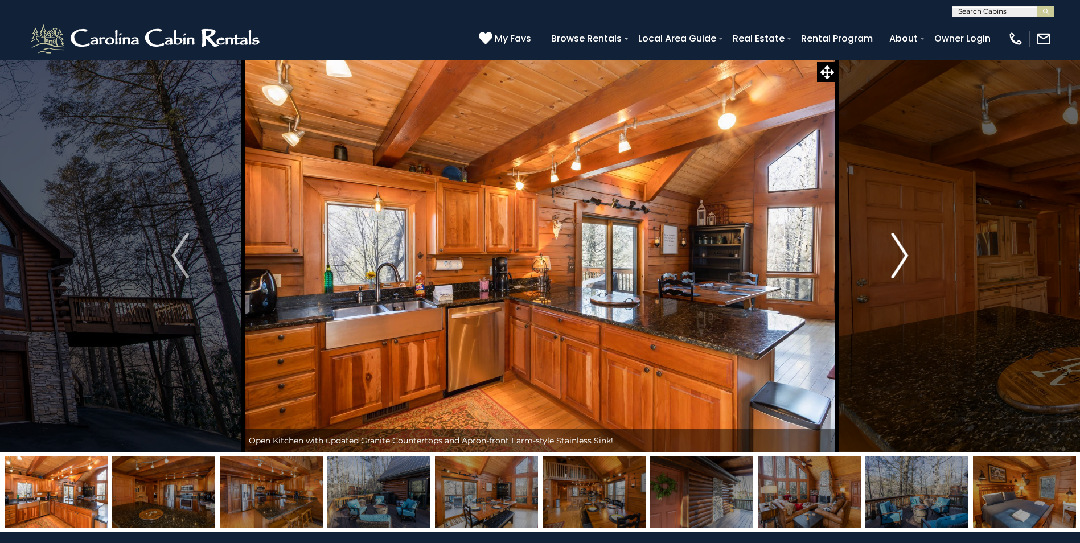
click at [901, 250] on img "Next" at bounding box center [899, 256] width 17 height 46
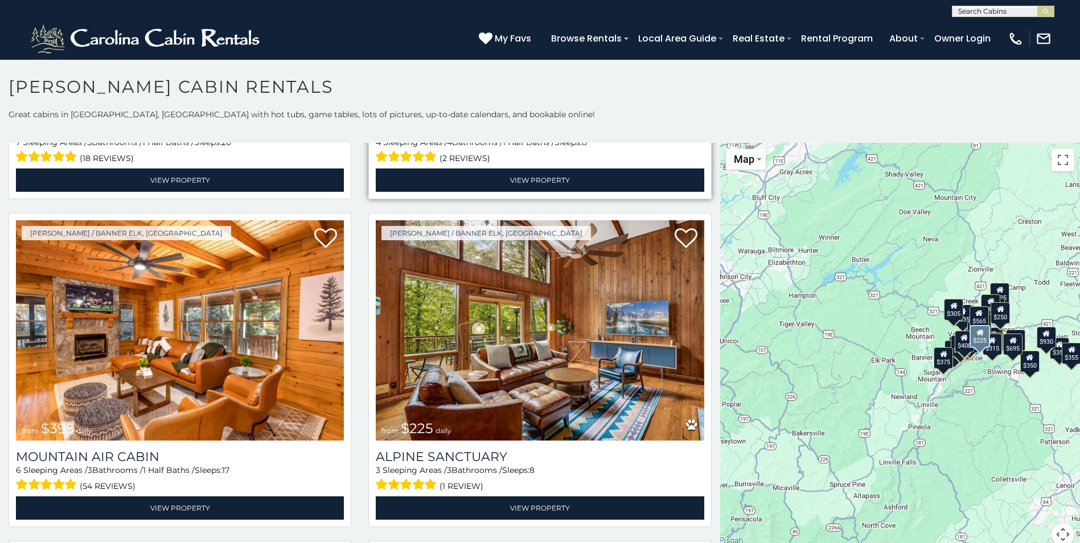
scroll to position [4441, 0]
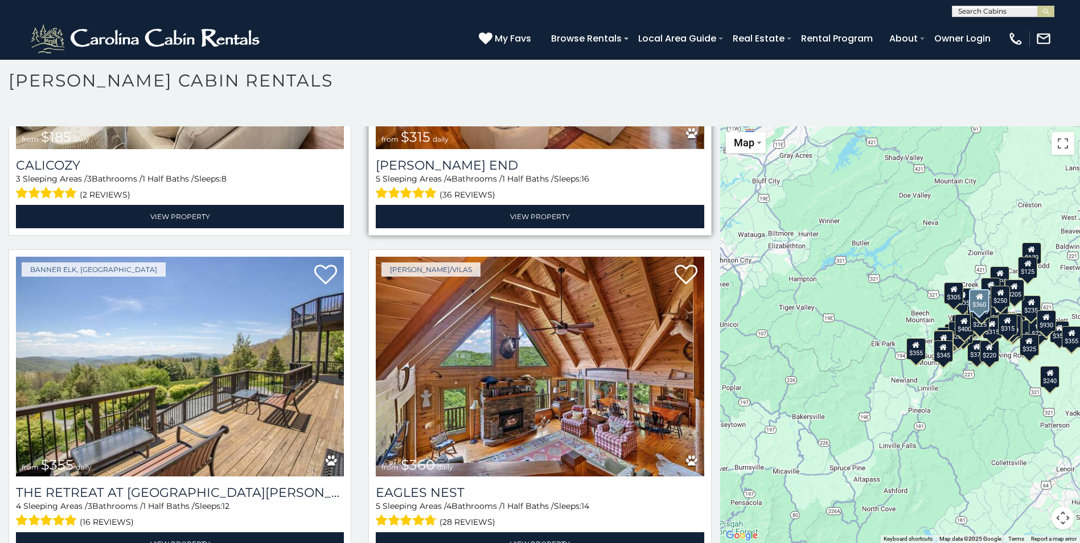
scroll to position [5840, 0]
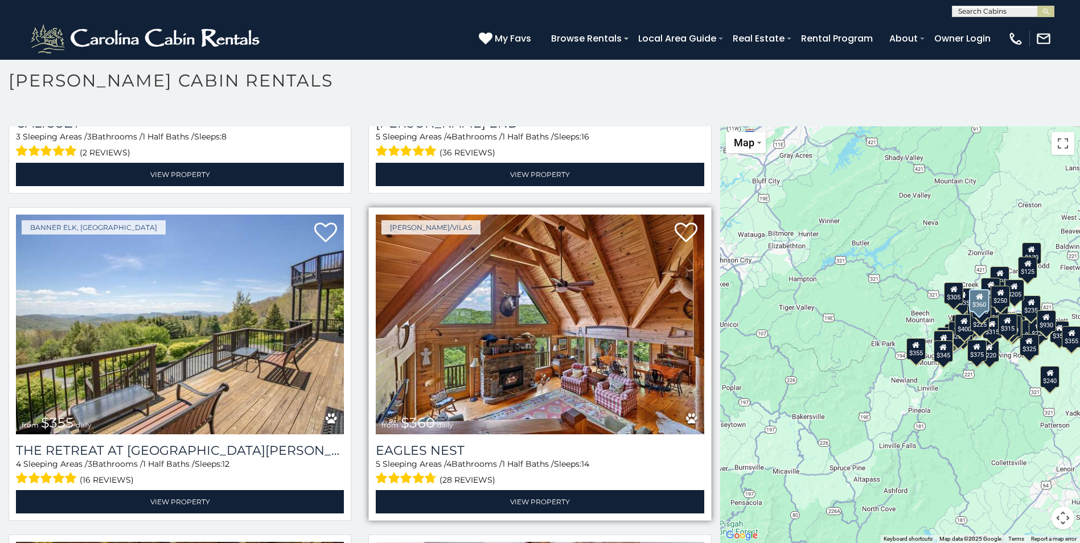
click at [514, 324] on img at bounding box center [540, 325] width 328 height 220
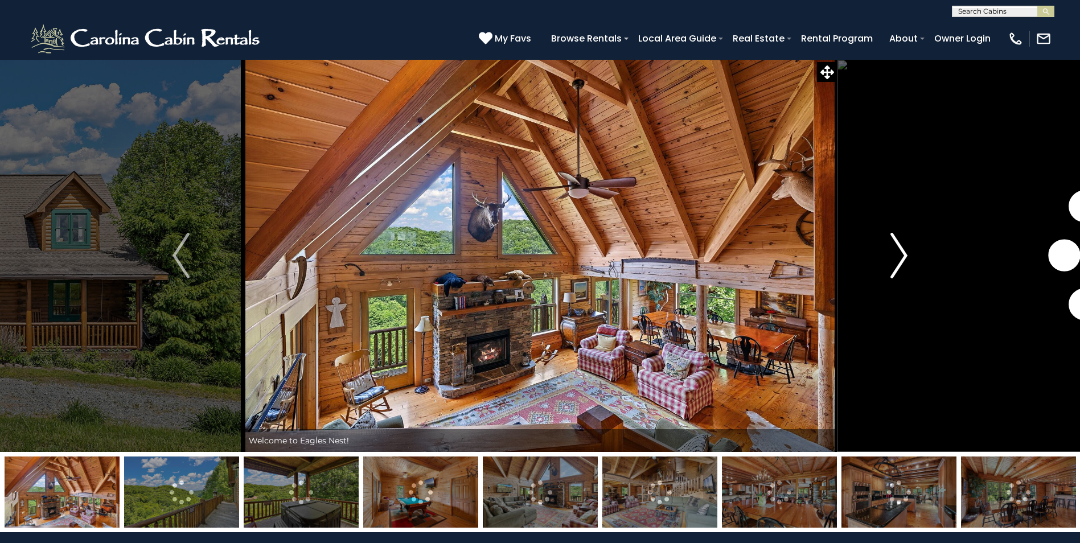
click at [903, 252] on img "Next" at bounding box center [898, 256] width 17 height 46
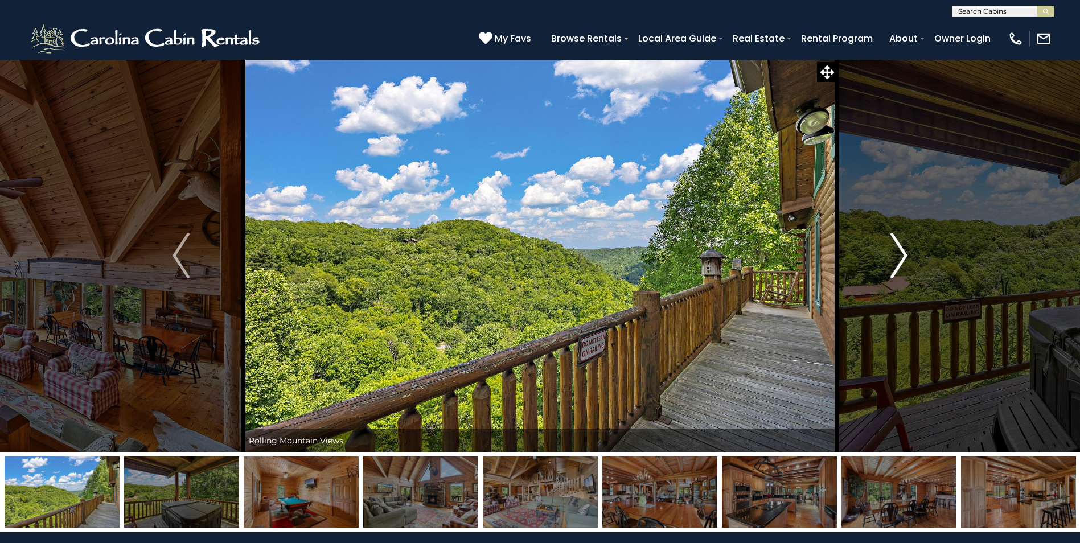
click at [903, 252] on img "Next" at bounding box center [898, 256] width 17 height 46
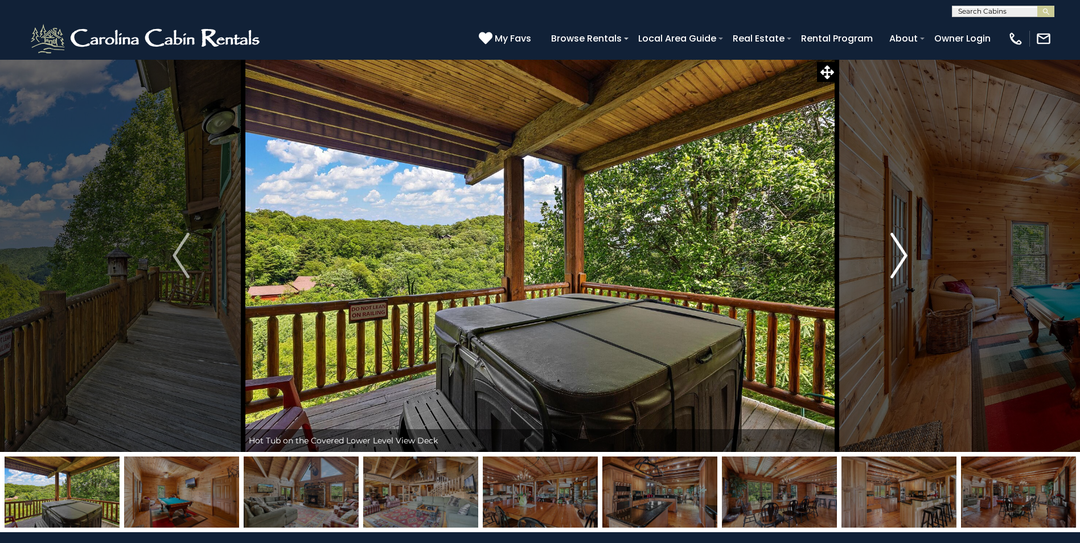
click at [904, 251] on img "Next" at bounding box center [898, 256] width 17 height 46
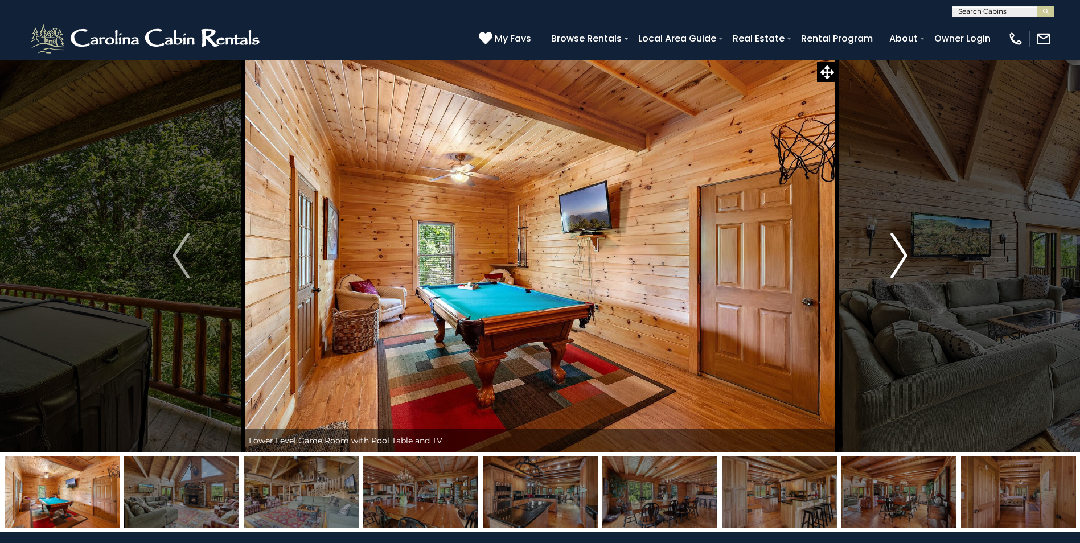
click at [900, 253] on img "Next" at bounding box center [898, 256] width 17 height 46
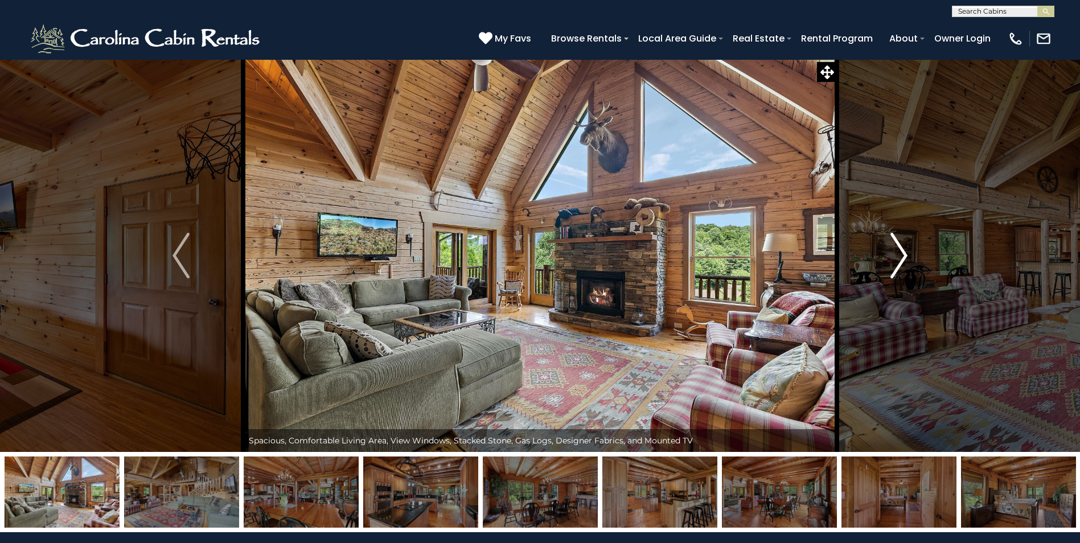
click at [900, 253] on img "Next" at bounding box center [898, 256] width 17 height 46
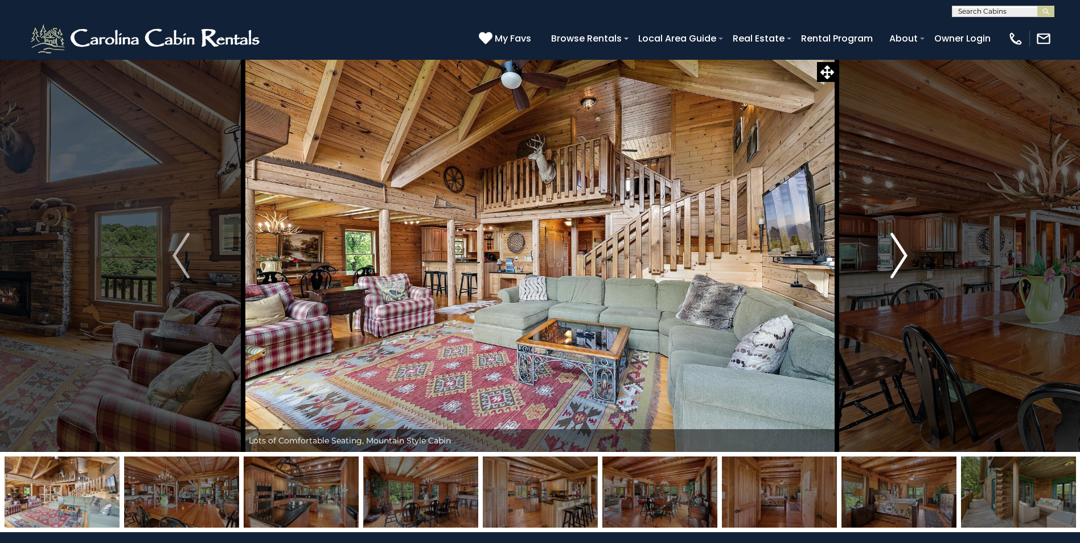
click at [900, 253] on img "Next" at bounding box center [898, 256] width 17 height 46
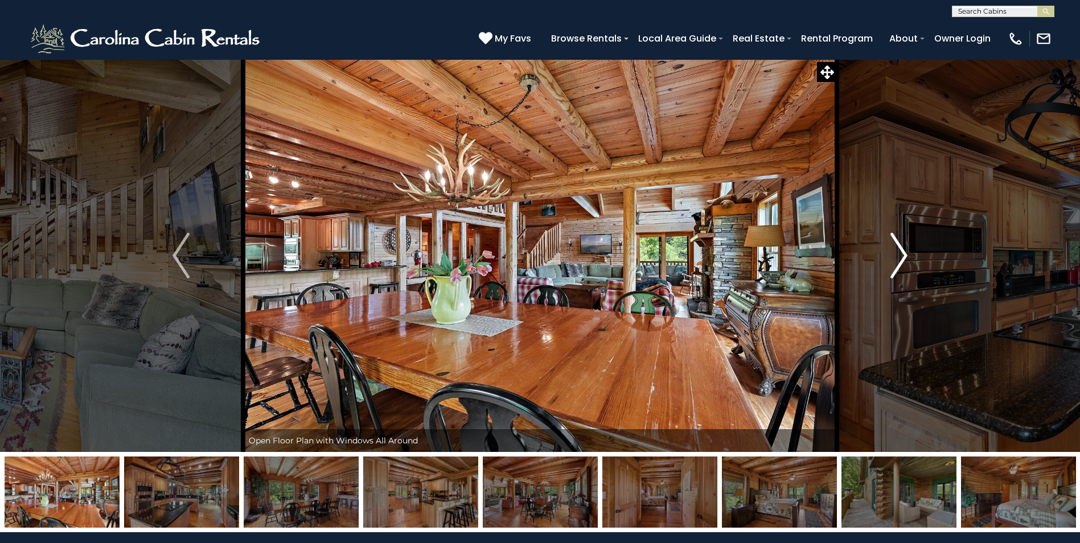
click at [900, 253] on img "Next" at bounding box center [898, 256] width 17 height 46
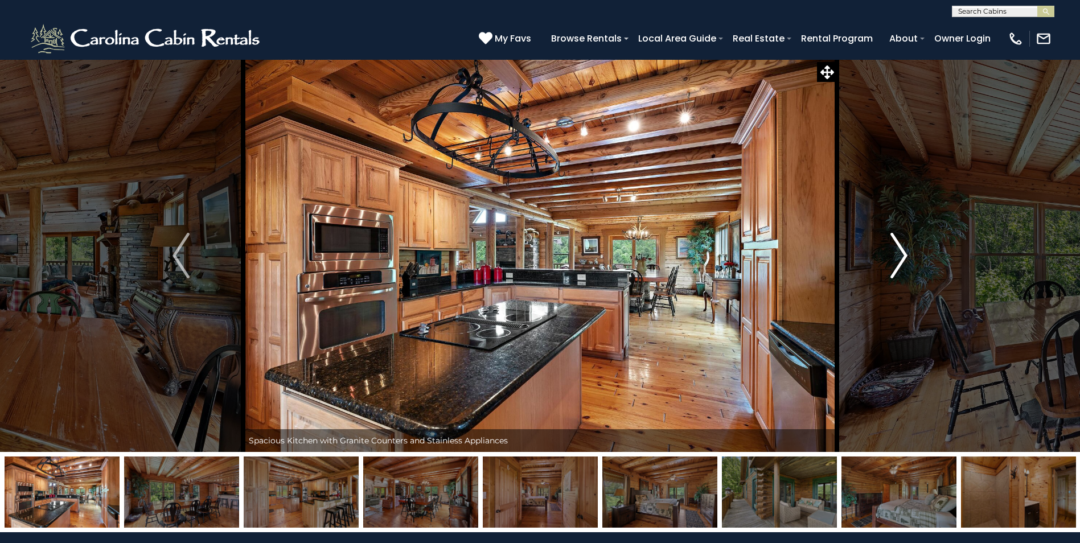
click at [900, 253] on img "Next" at bounding box center [898, 256] width 17 height 46
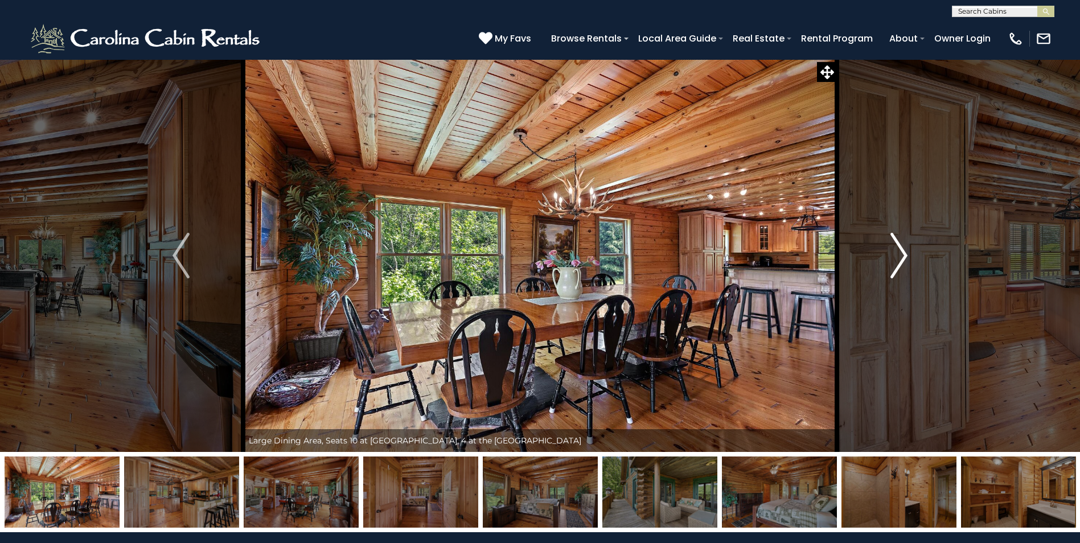
click at [898, 254] on img "Next" at bounding box center [898, 256] width 17 height 46
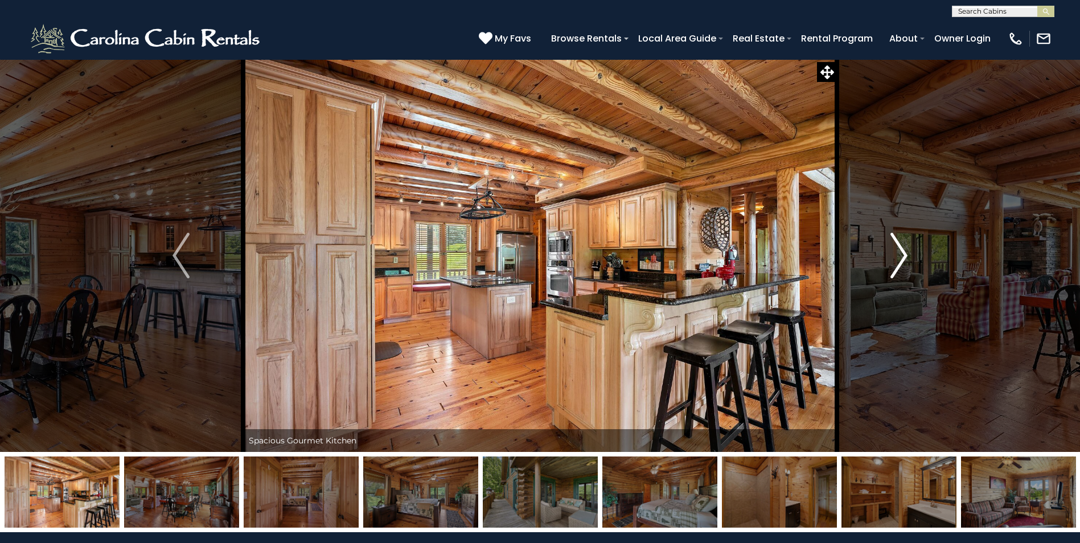
click at [898, 255] on img "Next" at bounding box center [898, 256] width 17 height 46
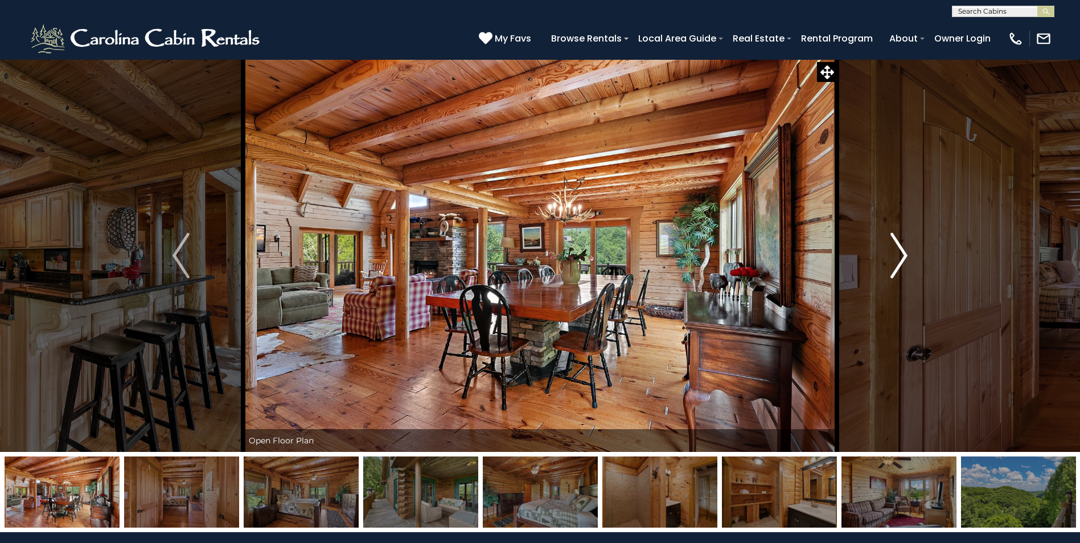
click at [898, 255] on img "Next" at bounding box center [898, 256] width 17 height 46
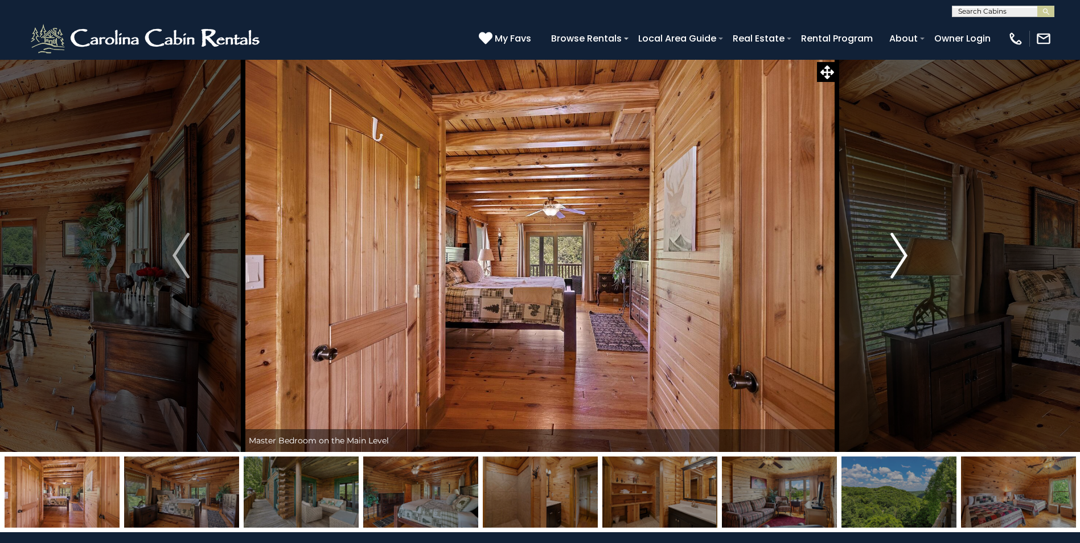
click at [898, 255] on img "Next" at bounding box center [898, 256] width 17 height 46
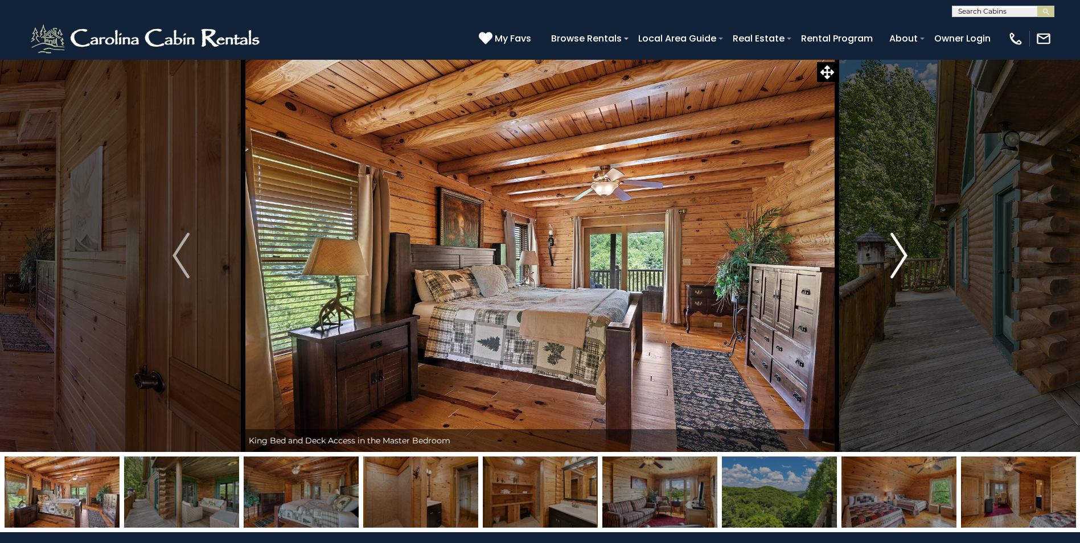
click at [898, 255] on img "Next" at bounding box center [898, 256] width 17 height 46
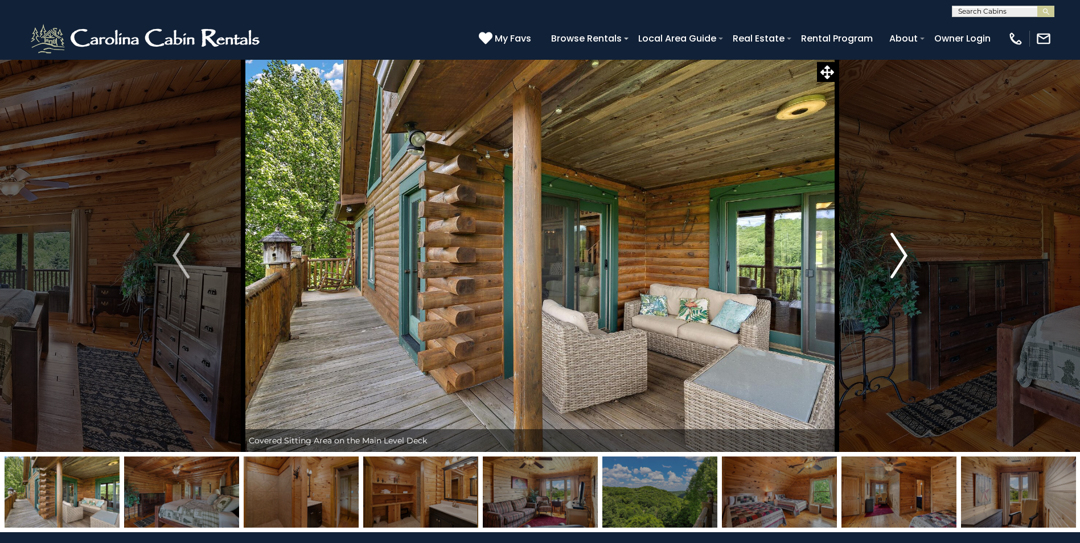
click at [898, 255] on img "Next" at bounding box center [898, 256] width 17 height 46
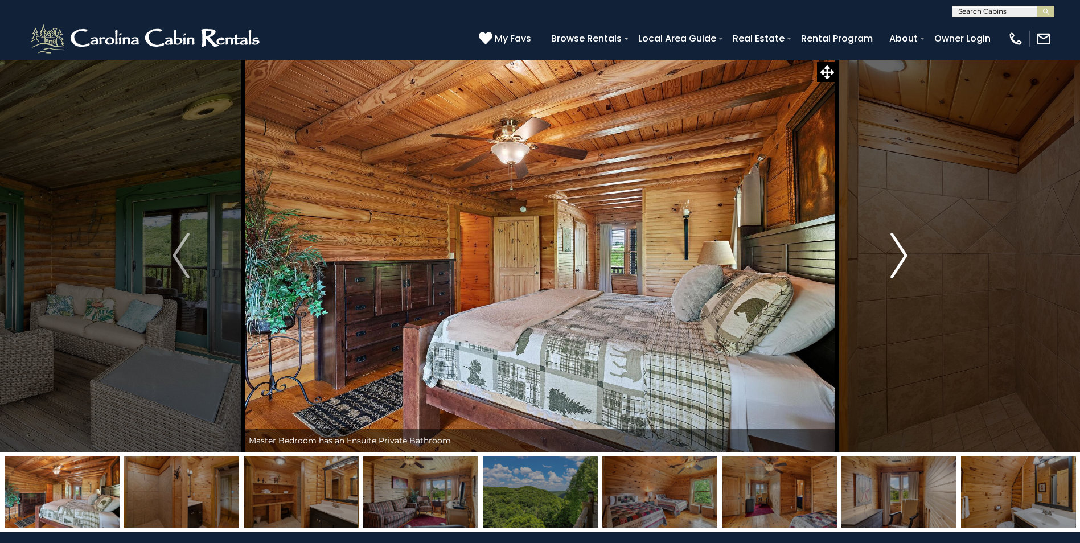
click at [898, 256] on img "Next" at bounding box center [898, 256] width 17 height 46
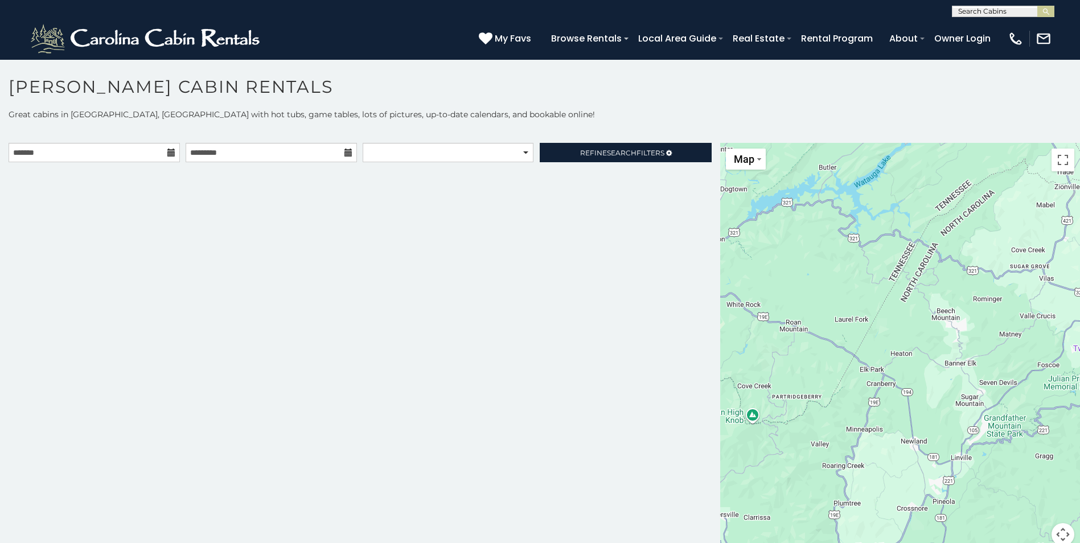
scroll to position [6, 0]
